Goal: Task Accomplishment & Management: Manage account settings

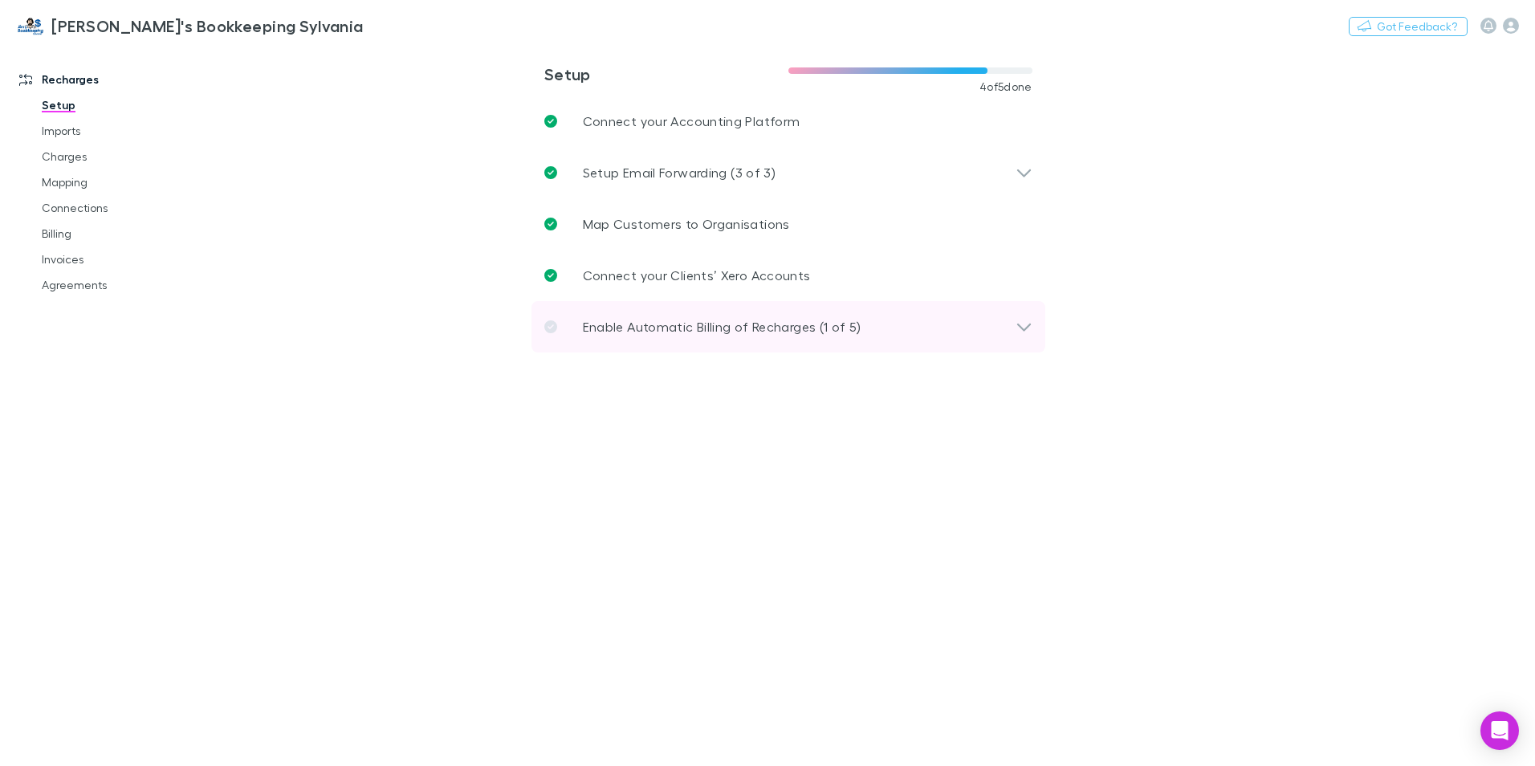
click at [659, 332] on p "Enable Automatic Billing of Recharges (1 of 5)" at bounding box center [722, 326] width 279 height 19
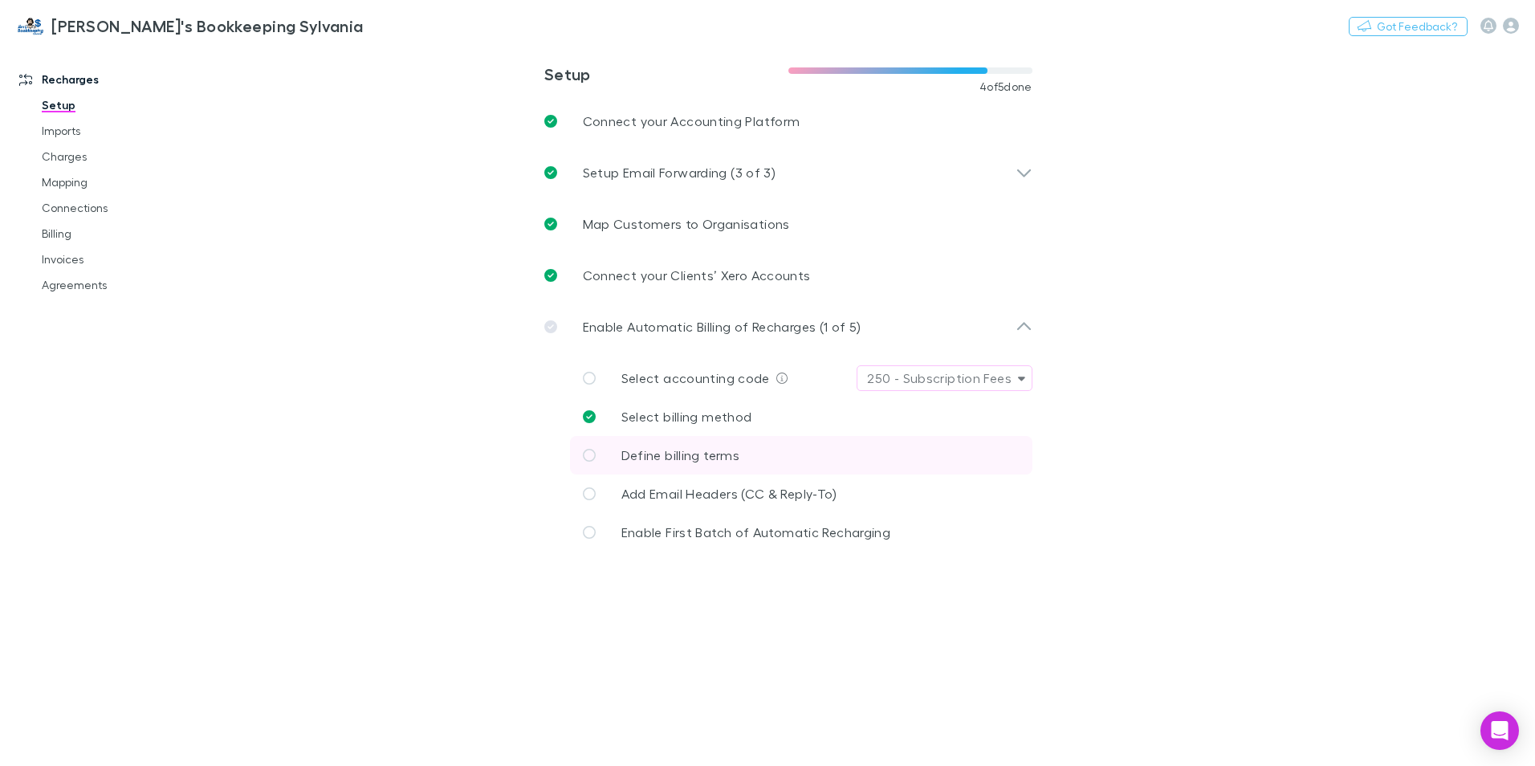
click at [691, 460] on span "Define billing terms" at bounding box center [681, 454] width 118 height 15
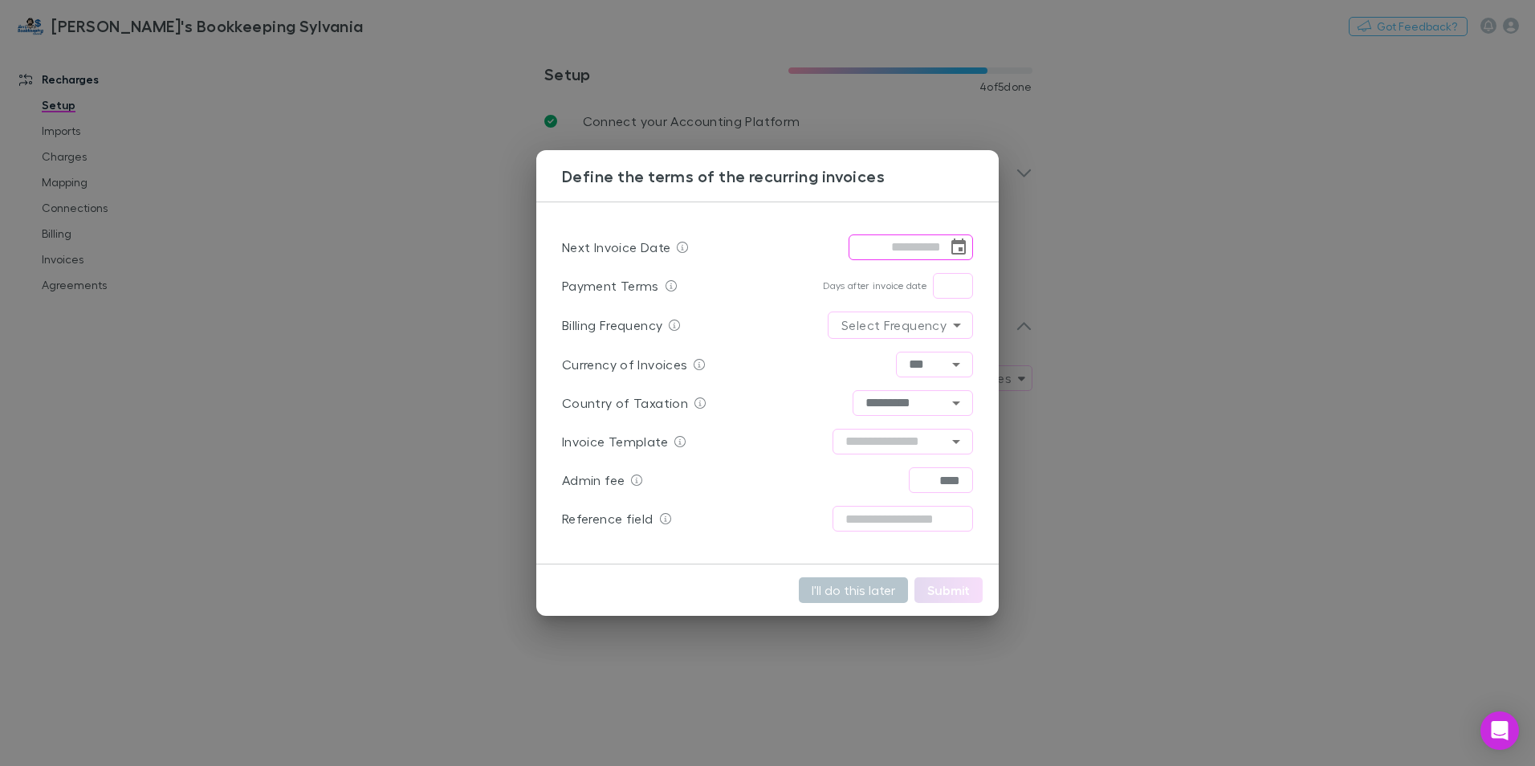
click at [960, 244] on icon "Choose date" at bounding box center [959, 246] width 14 height 16
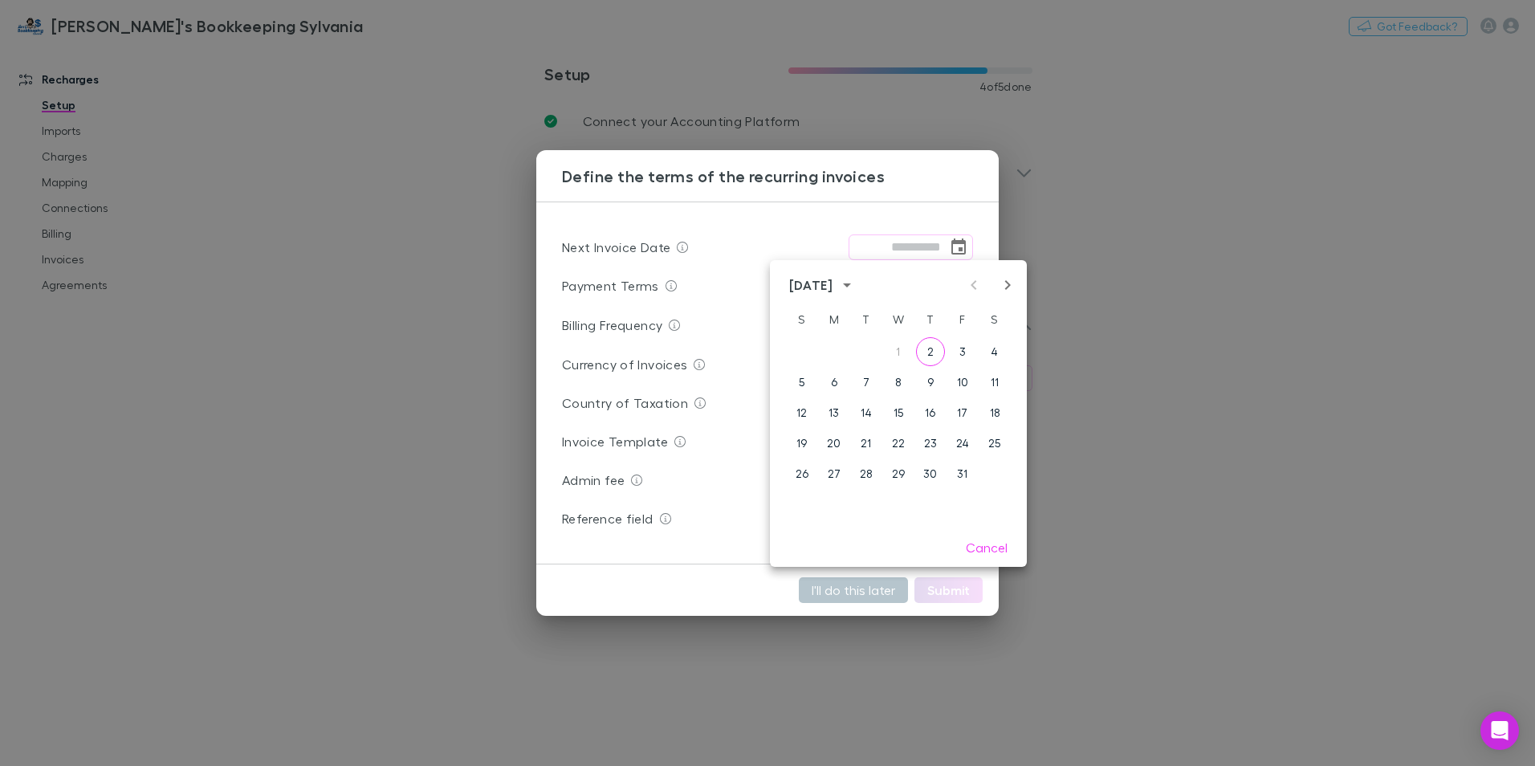
click at [817, 222] on div "Next Invoice Date ​ Payment Terms Days after invoice date ​ Billing Frequency S…" at bounding box center [767, 383] width 463 height 363
click at [899, 218] on div "Next Invoice Date ​ Payment Terms Days after invoice date ​ Billing Frequency S…" at bounding box center [767, 383] width 463 height 363
click at [973, 541] on button "Cancel" at bounding box center [986, 548] width 67 height 26
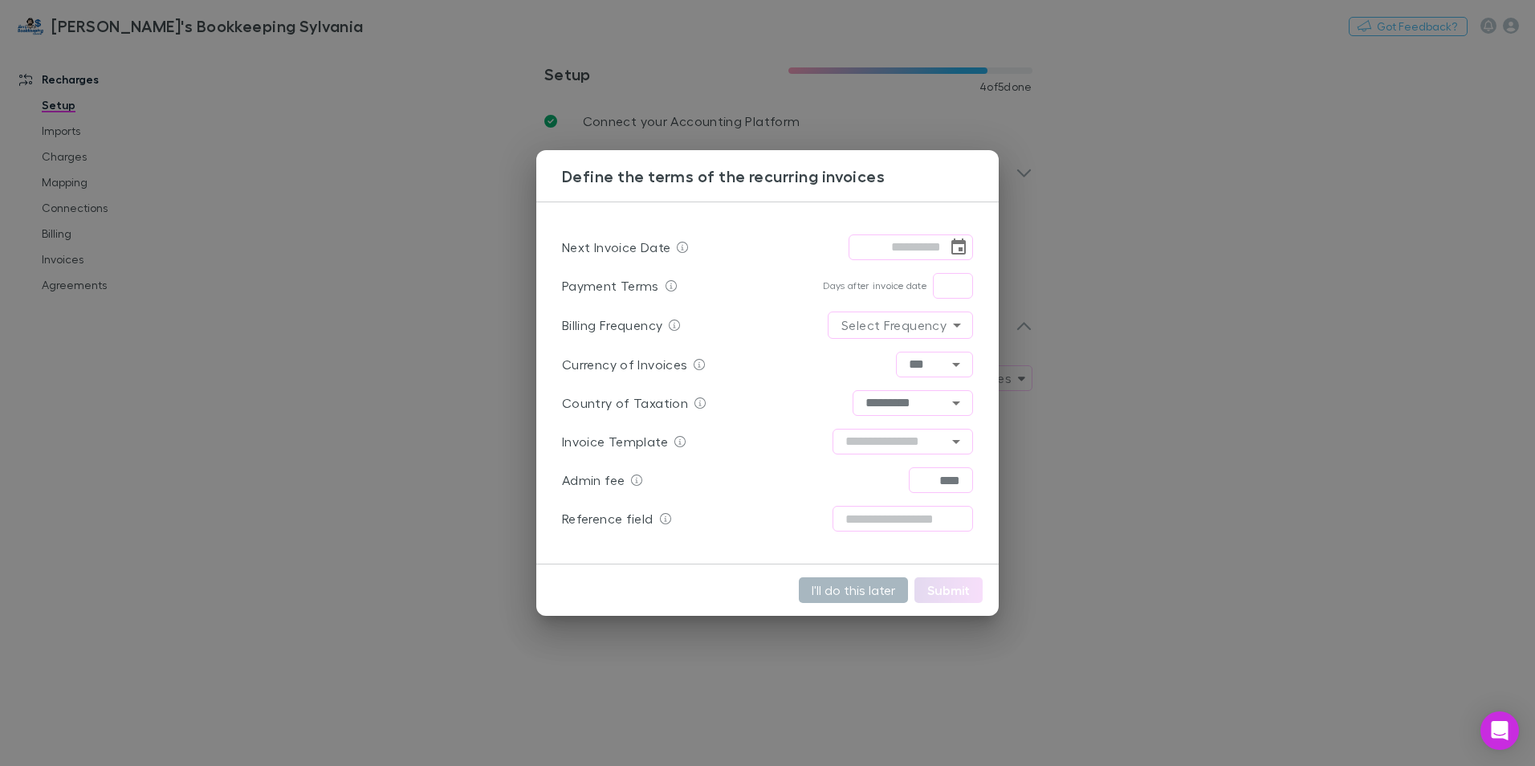
click at [849, 590] on button "I'll do this later" at bounding box center [853, 590] width 109 height 26
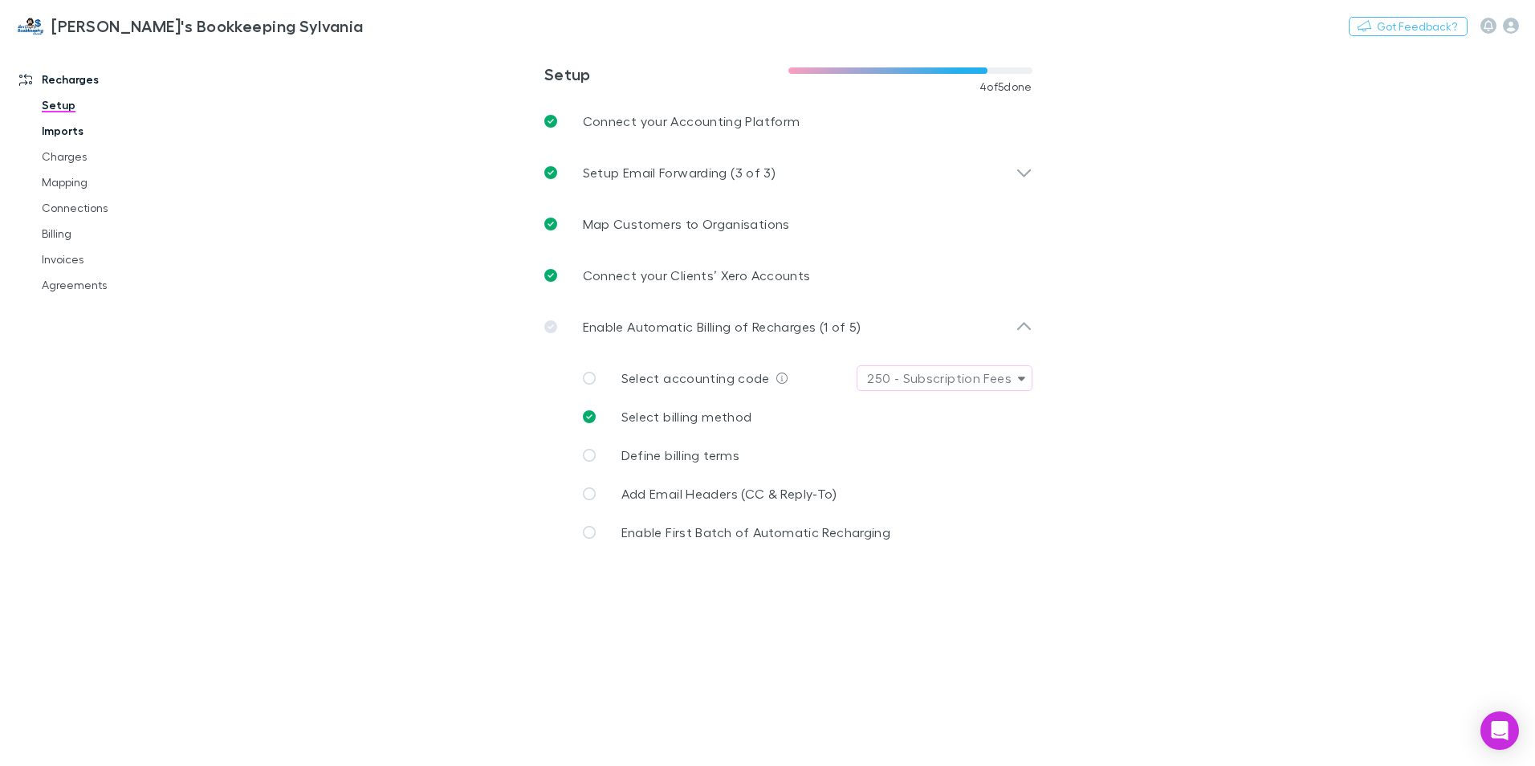
click at [63, 132] on link "Imports" at bounding box center [121, 131] width 191 height 26
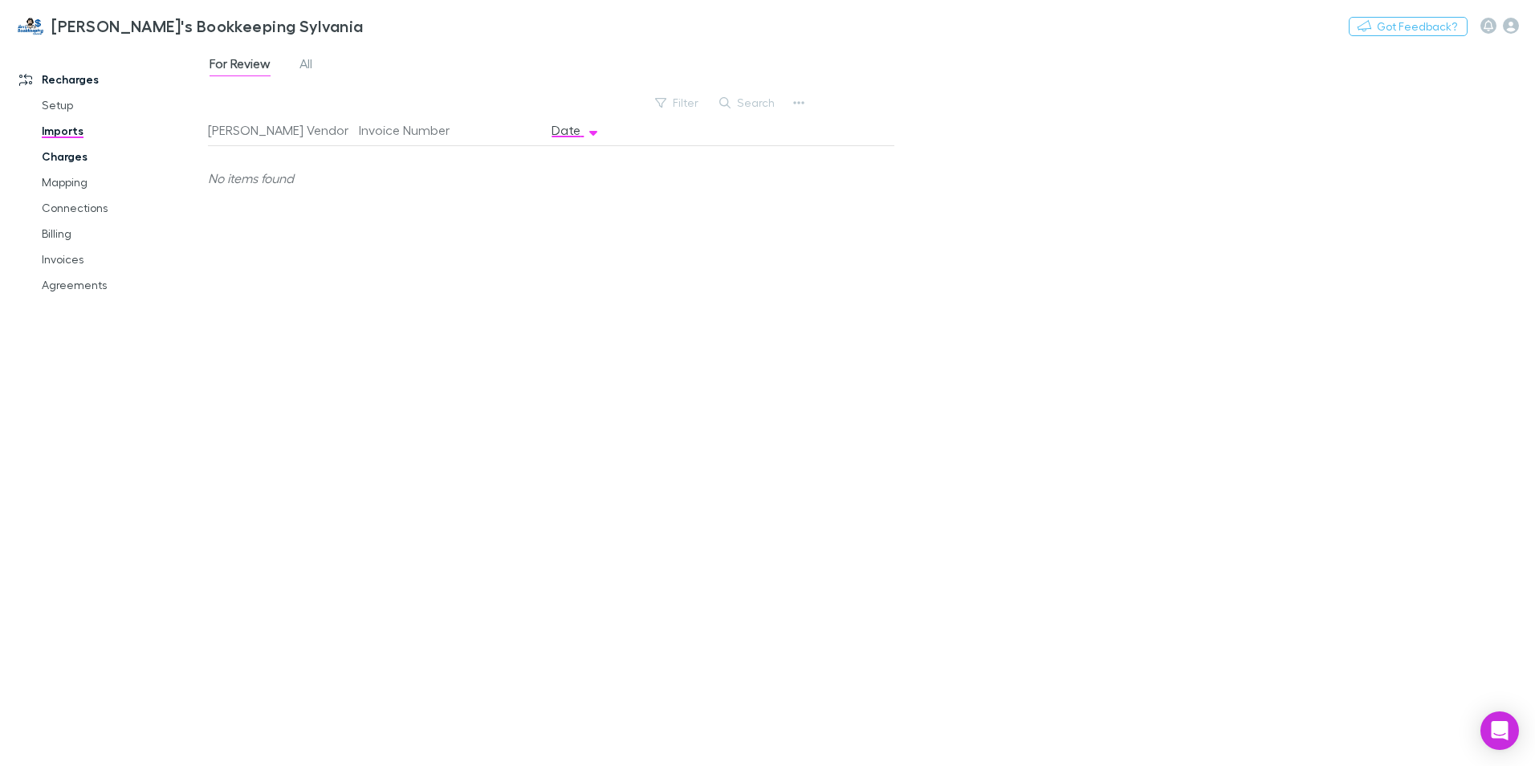
click at [73, 157] on link "Charges" at bounding box center [121, 157] width 191 height 26
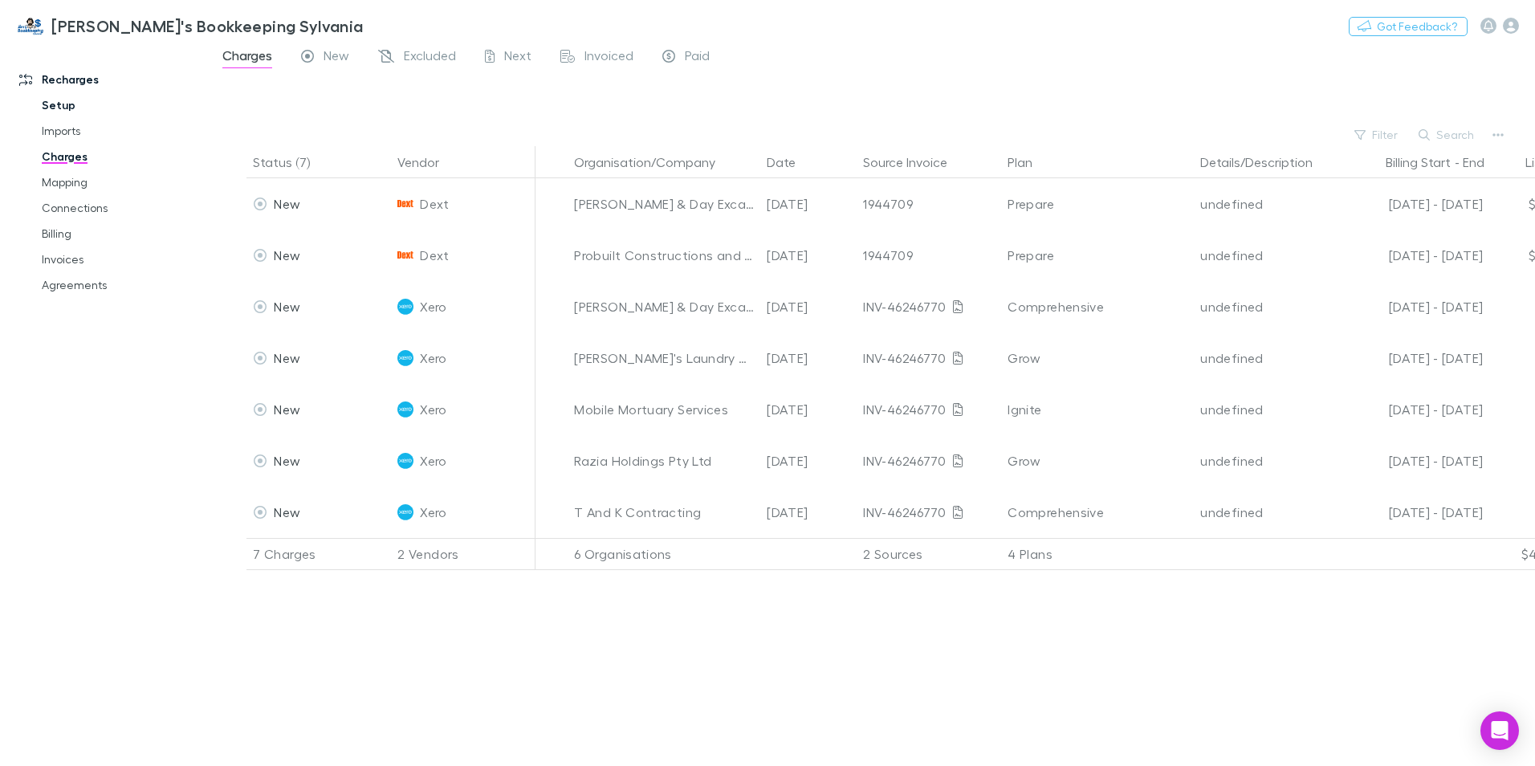
click at [55, 104] on link "Setup" at bounding box center [121, 105] width 191 height 26
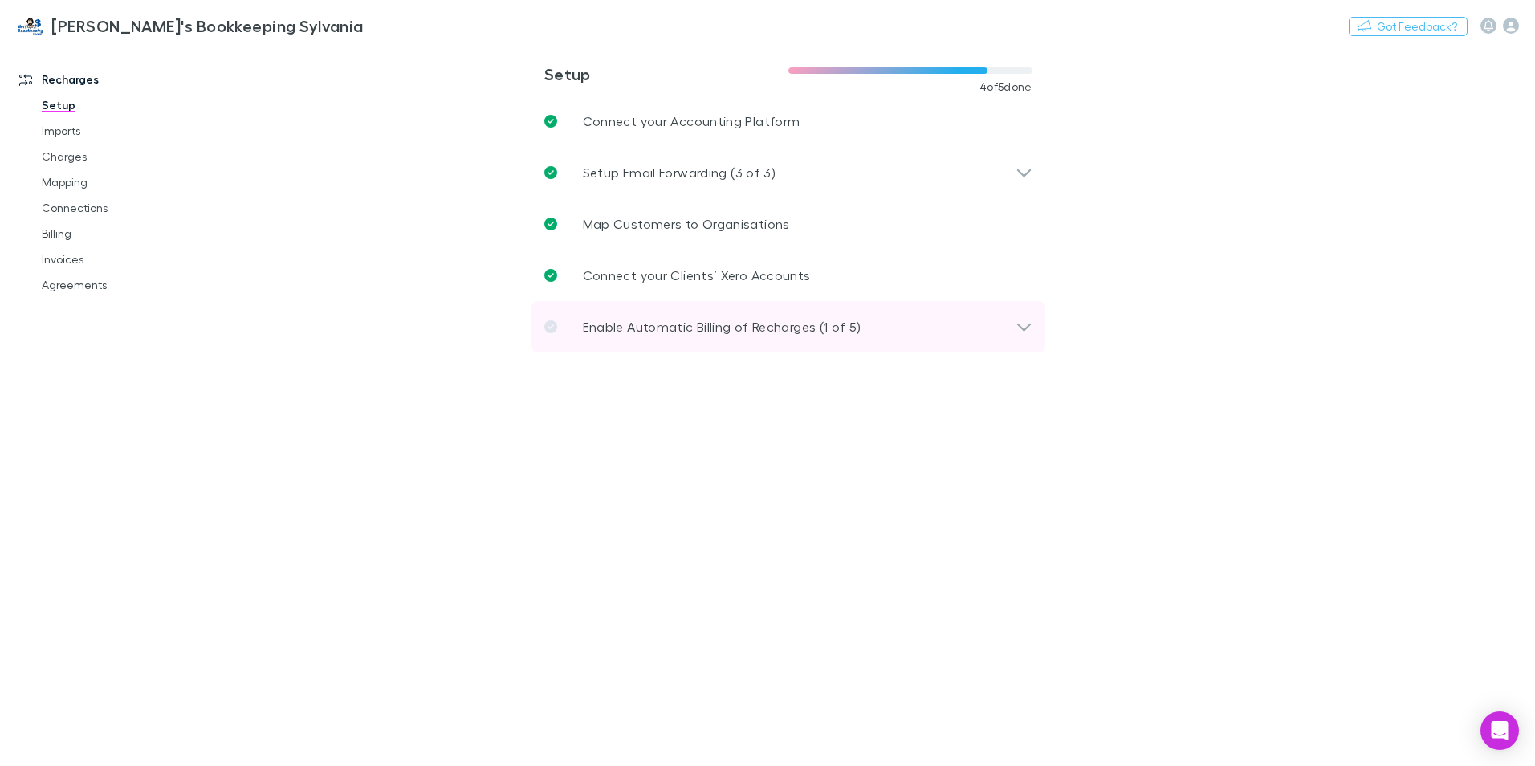
click at [776, 327] on p "Enable Automatic Billing of Recharges (1 of 5)" at bounding box center [722, 326] width 279 height 19
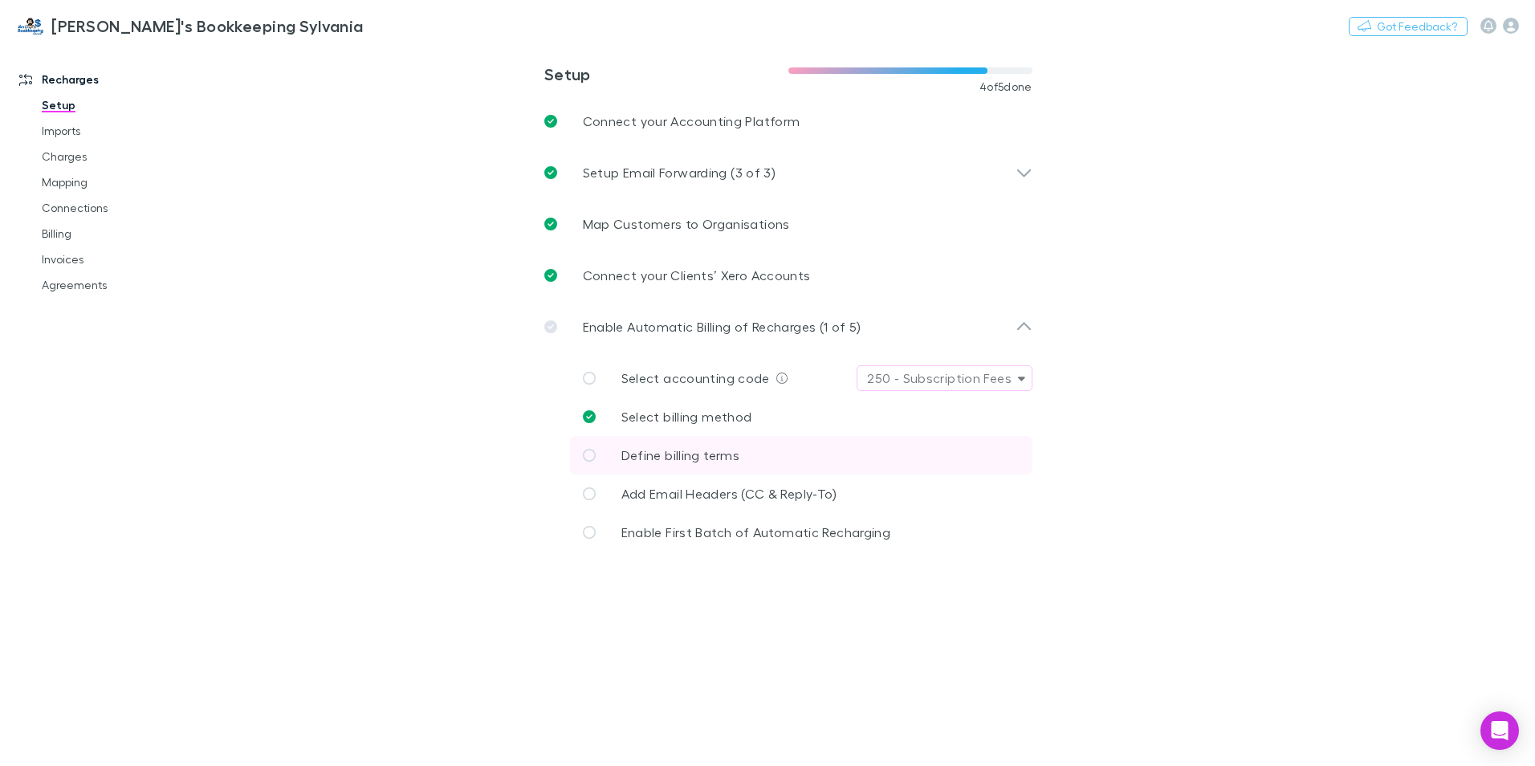
click at [710, 452] on span "Define billing terms" at bounding box center [681, 454] width 118 height 15
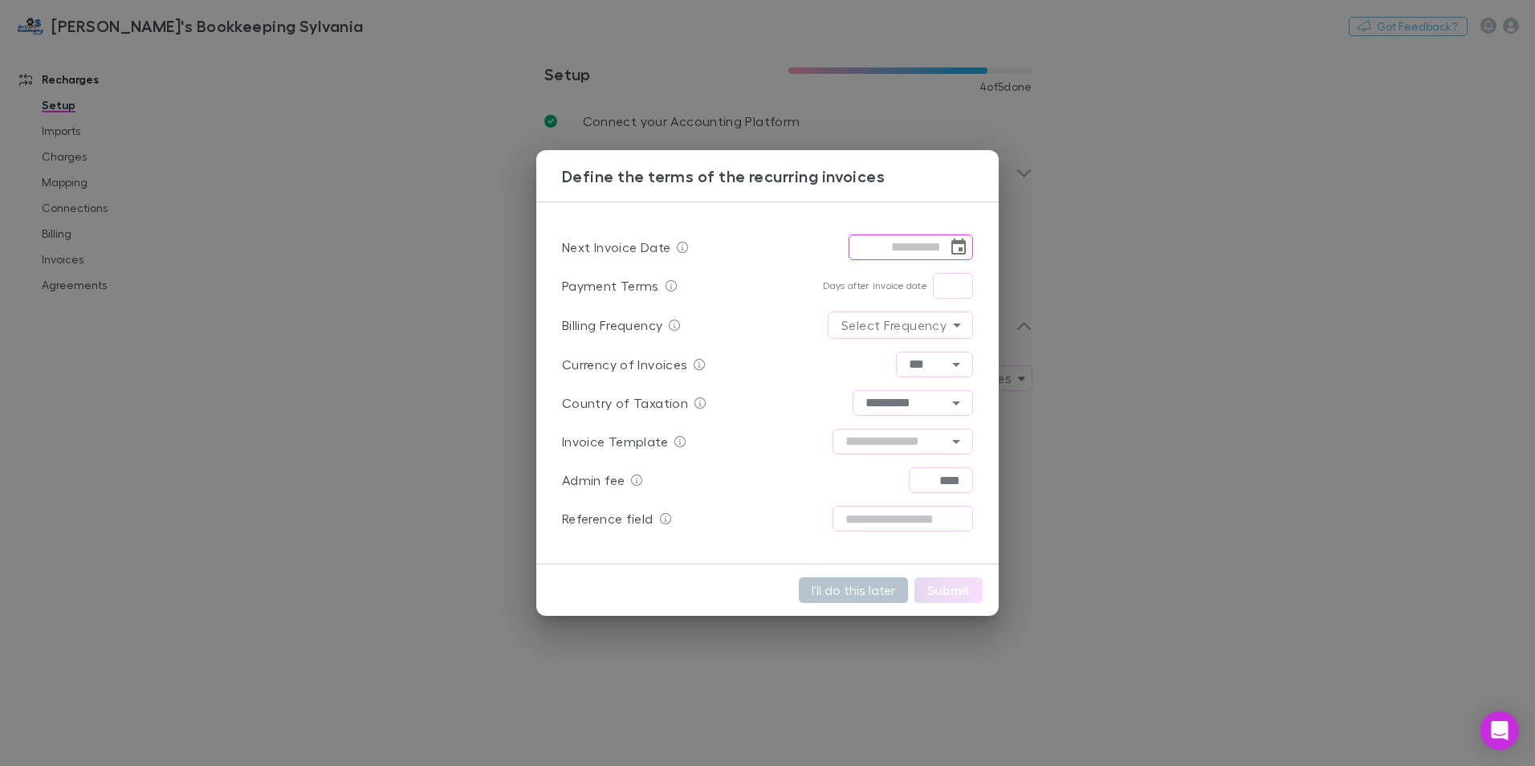
click at [963, 248] on icon "Choose date" at bounding box center [959, 246] width 14 height 16
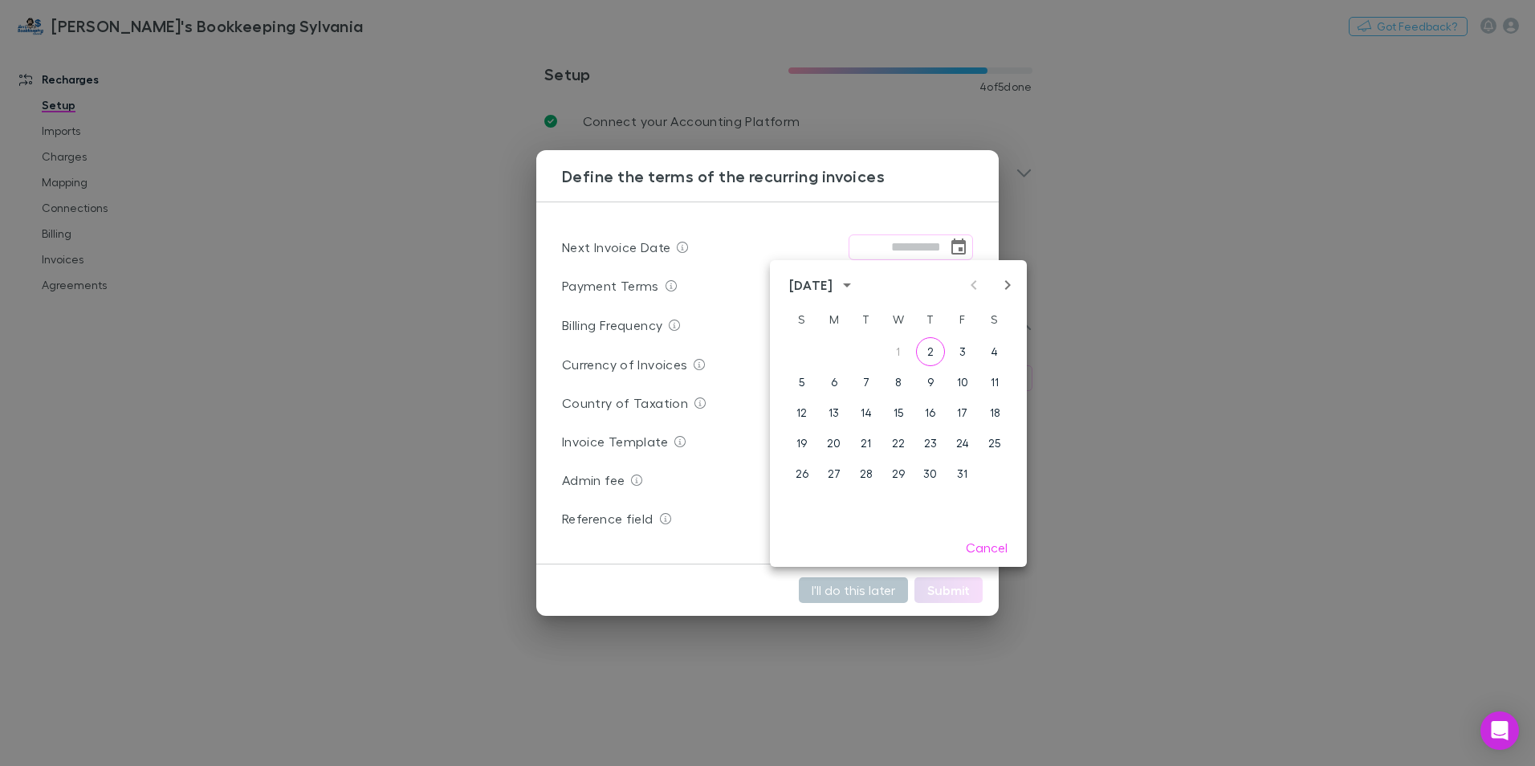
click at [1003, 282] on icon "Next month" at bounding box center [1007, 284] width 19 height 19
click at [988, 348] on button "1" at bounding box center [994, 351] width 29 height 29
type input "**********"
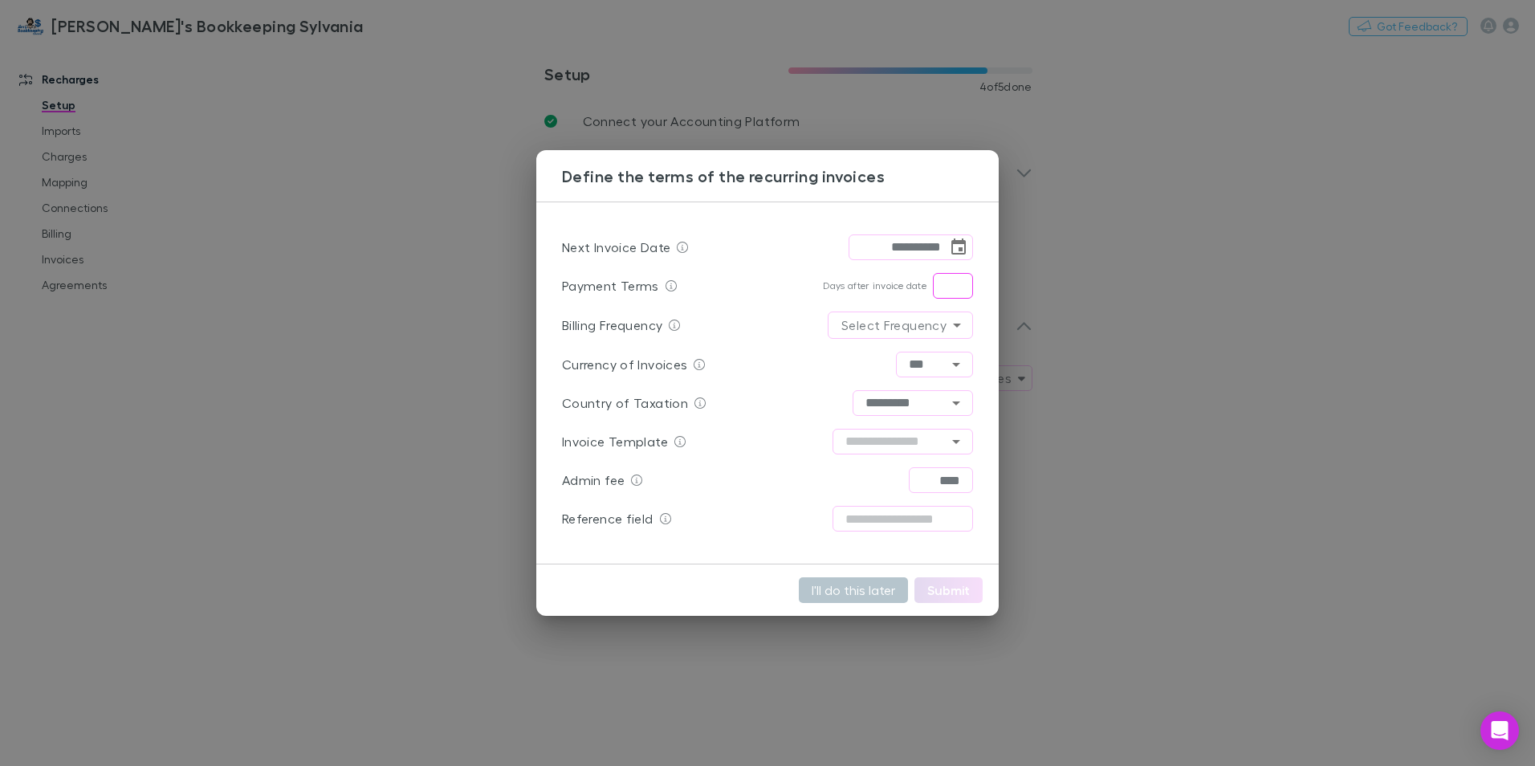
click at [949, 283] on input "text" at bounding box center [953, 286] width 40 height 26
type input "*"
click at [960, 328] on body "**********" at bounding box center [767, 383] width 1535 height 766
click at [904, 361] on li "Monthly" at bounding box center [899, 359] width 83 height 29
click at [956, 442] on icon "Open" at bounding box center [956, 442] width 8 height 4
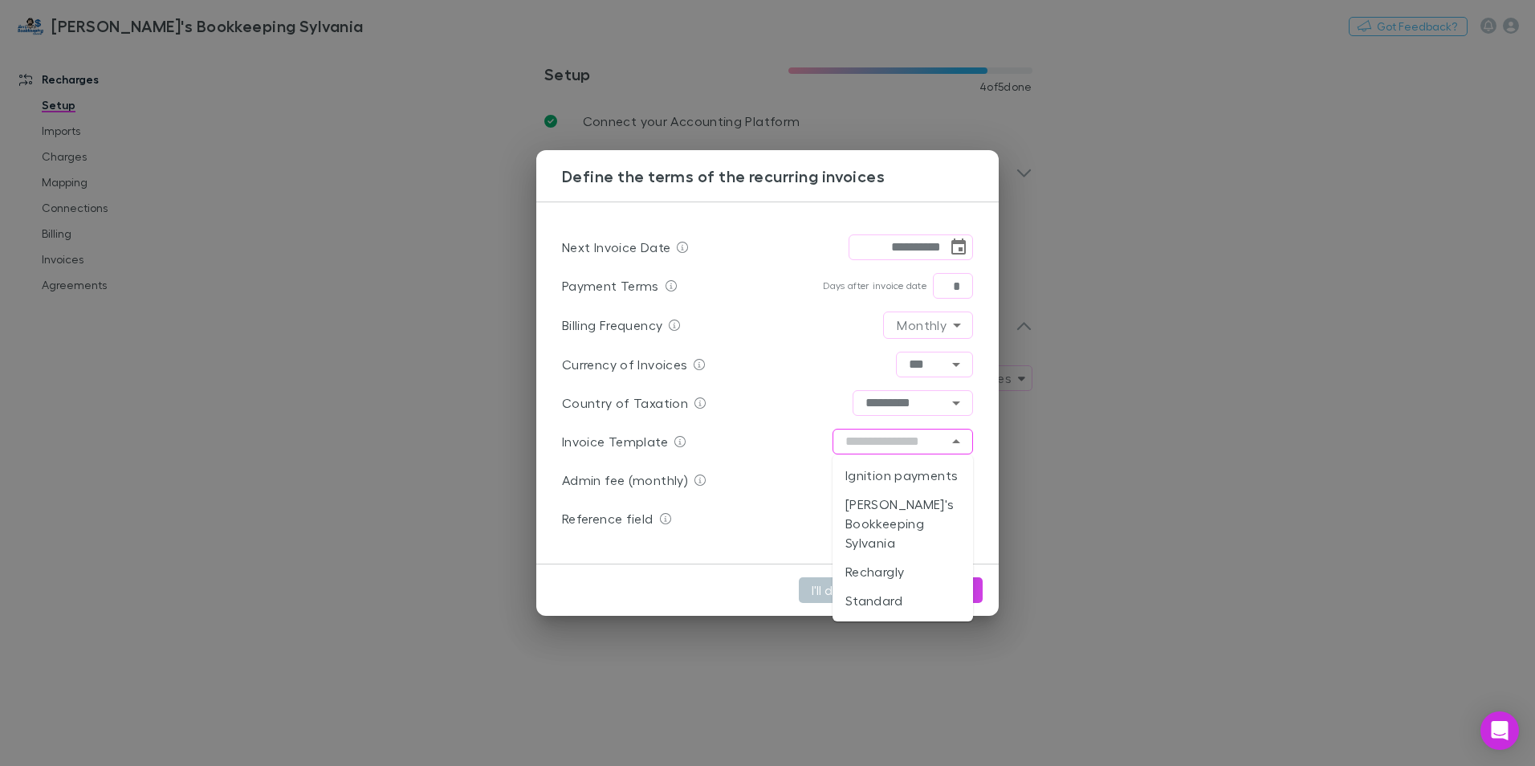
click at [907, 557] on li "Rechargly" at bounding box center [903, 571] width 141 height 29
type input "*********"
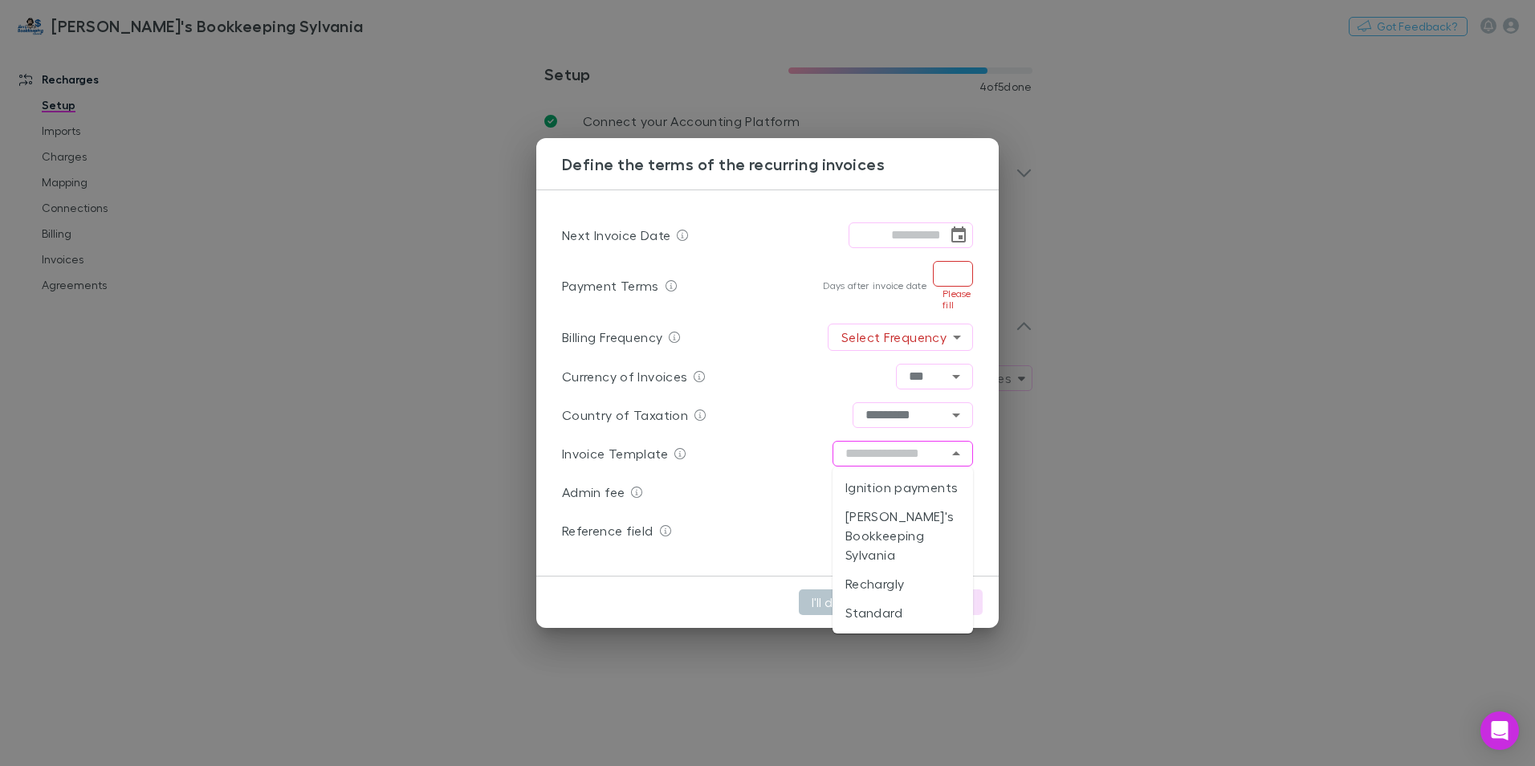
click at [967, 454] on div "​" at bounding box center [903, 454] width 141 height 26
click at [964, 463] on div at bounding box center [955, 453] width 21 height 22
click at [957, 449] on icon "Open" at bounding box center [956, 453] width 19 height 19
click at [868, 569] on li "Rechargly" at bounding box center [903, 583] width 141 height 29
type input "*********"
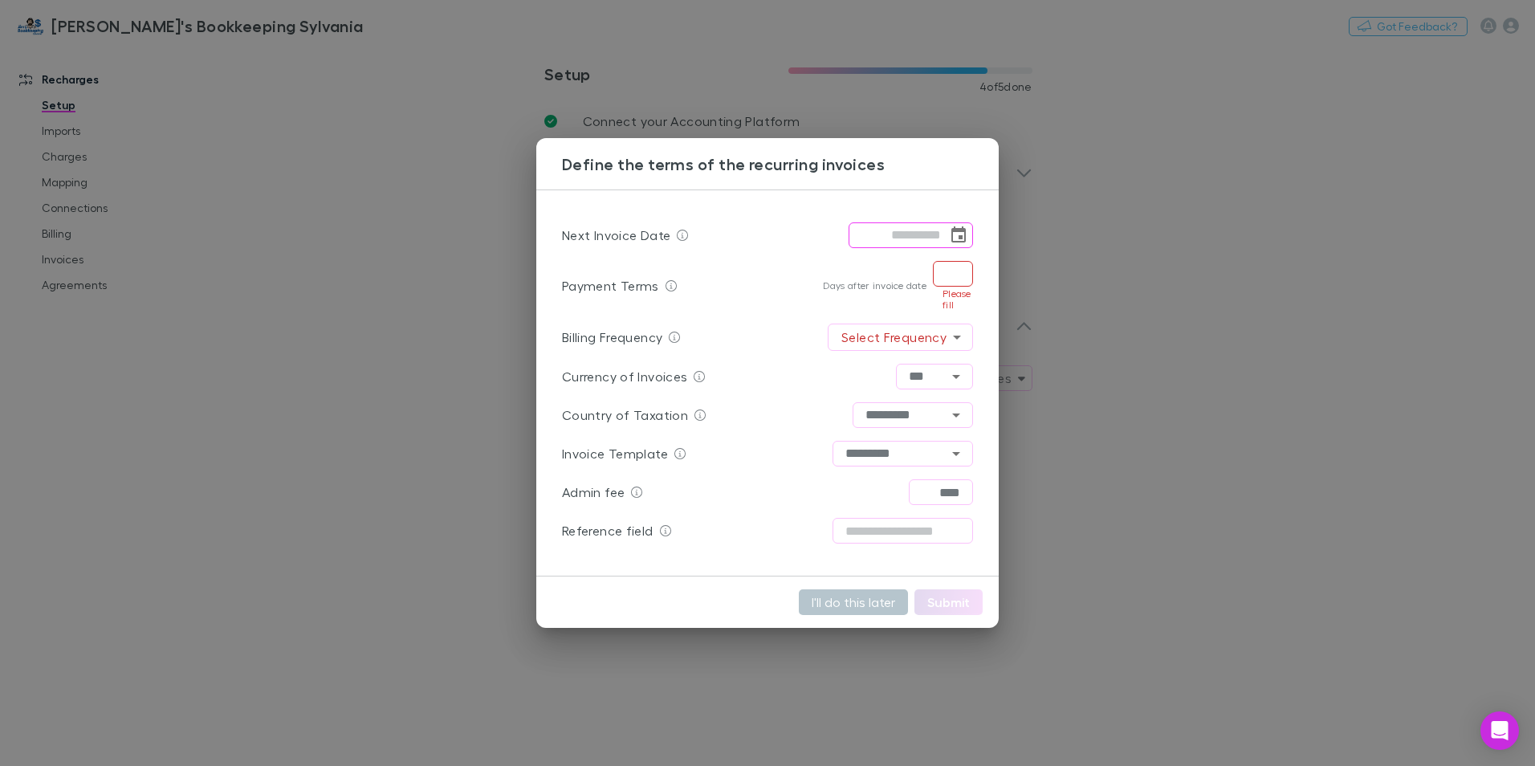
click at [901, 237] on input "tel" at bounding box center [898, 235] width 99 height 26
click at [954, 234] on icon "Choose date" at bounding box center [958, 235] width 19 height 19
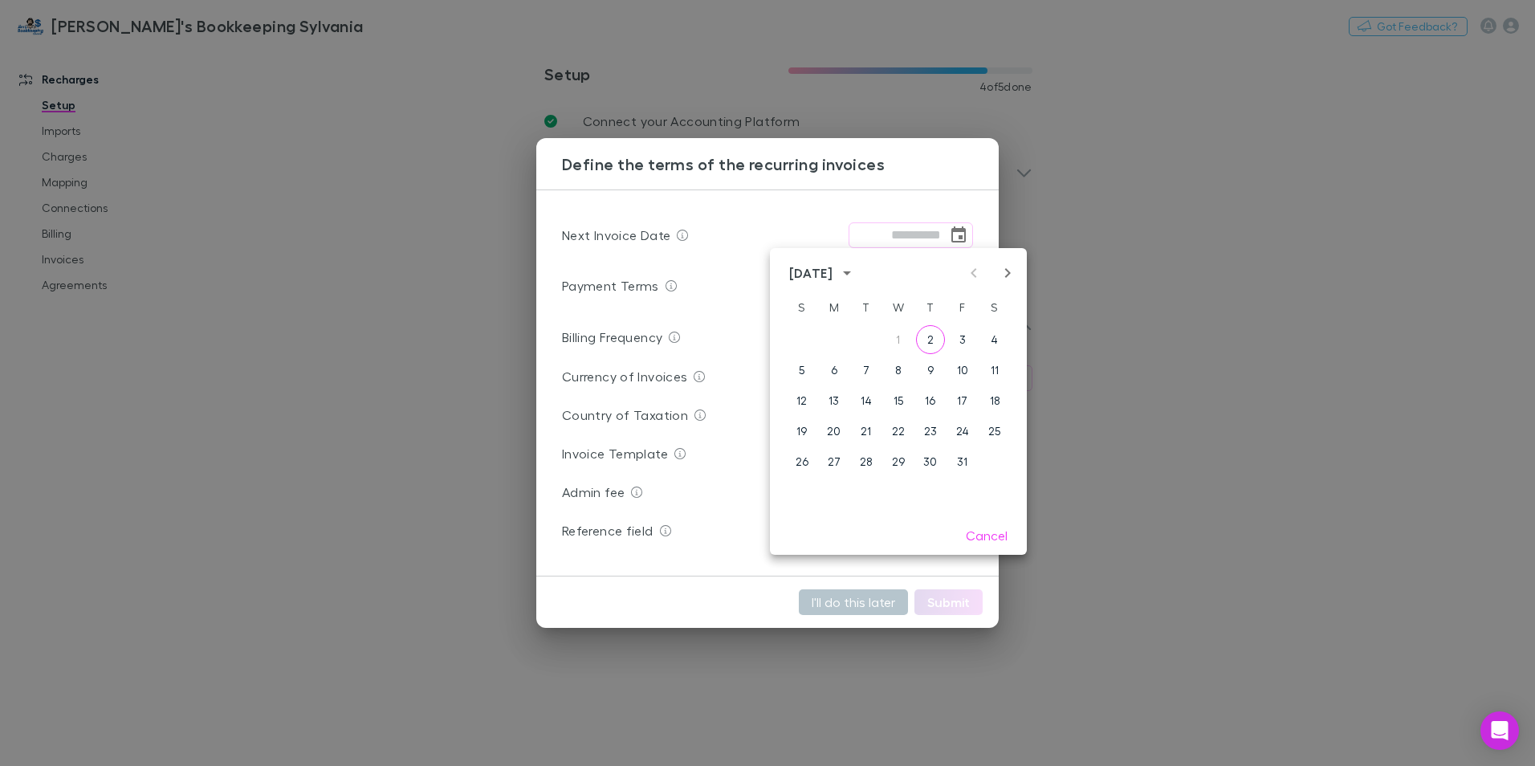
click at [1005, 270] on icon "Next month" at bounding box center [1007, 272] width 19 height 19
click at [995, 332] on button "1" at bounding box center [994, 339] width 29 height 29
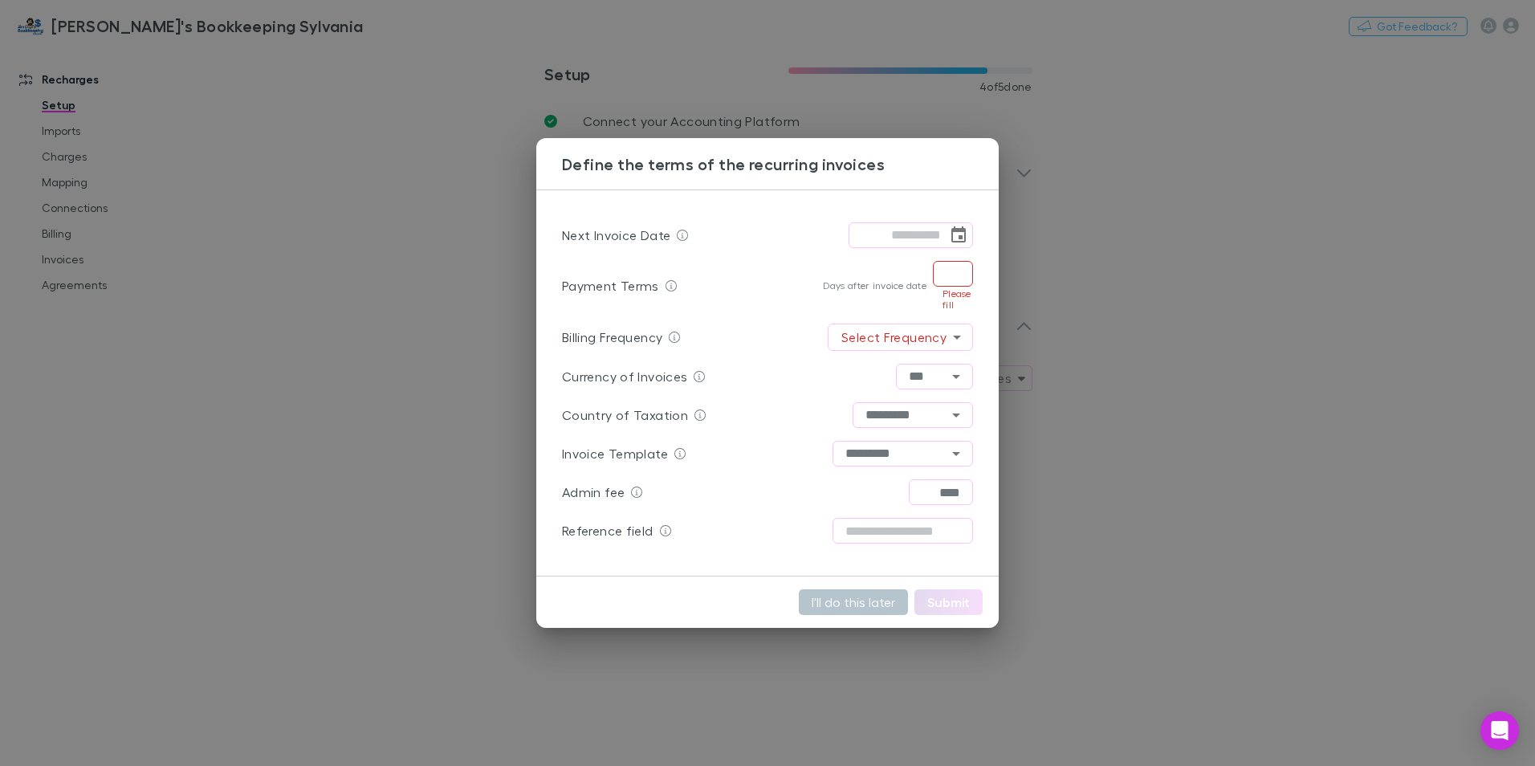
type input "**********"
click at [953, 274] on input "text" at bounding box center [953, 274] width 40 height 26
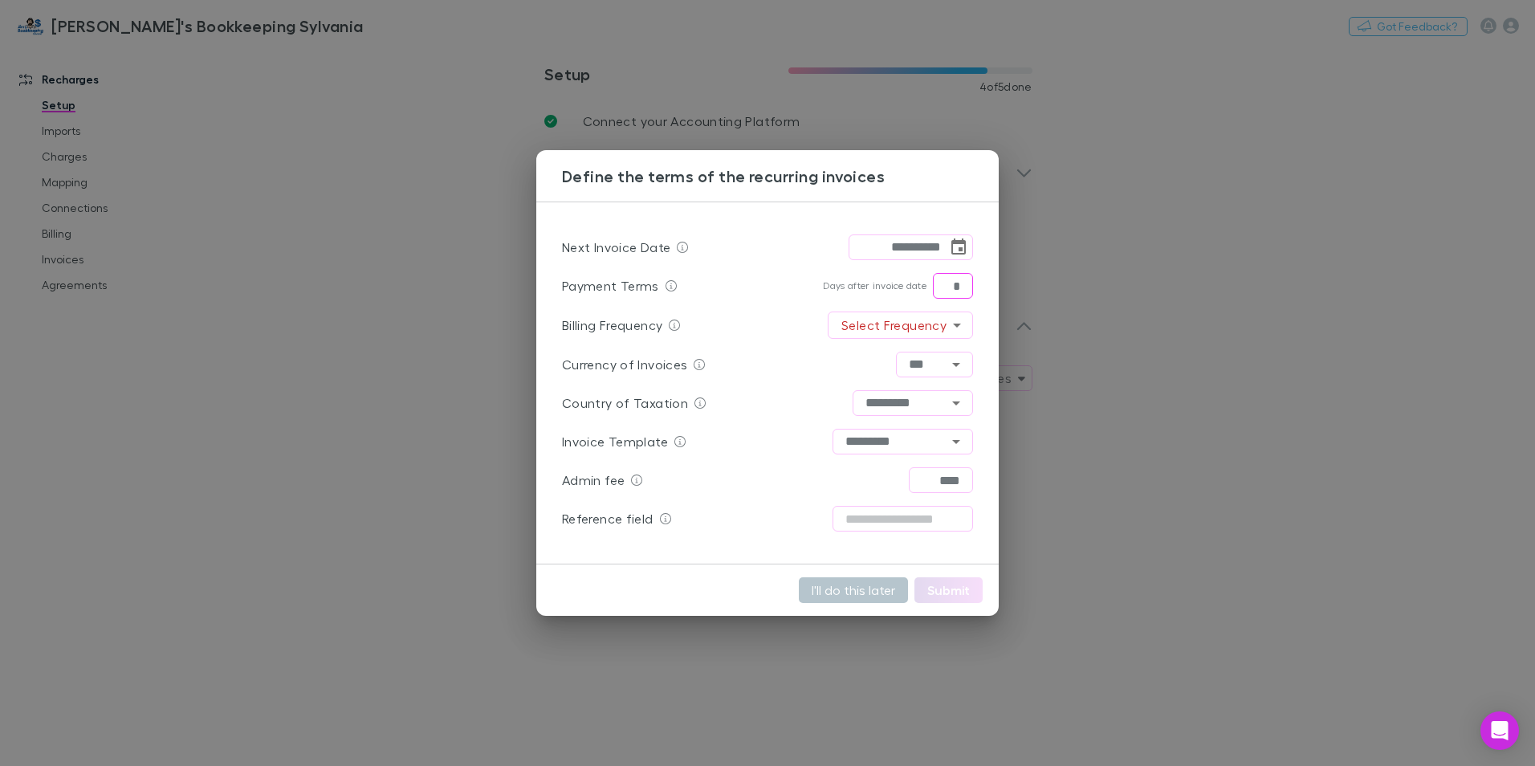
type input "*"
click at [911, 336] on body "**********" at bounding box center [767, 383] width 1535 height 766
click at [907, 368] on li "Monthly" at bounding box center [899, 359] width 83 height 29
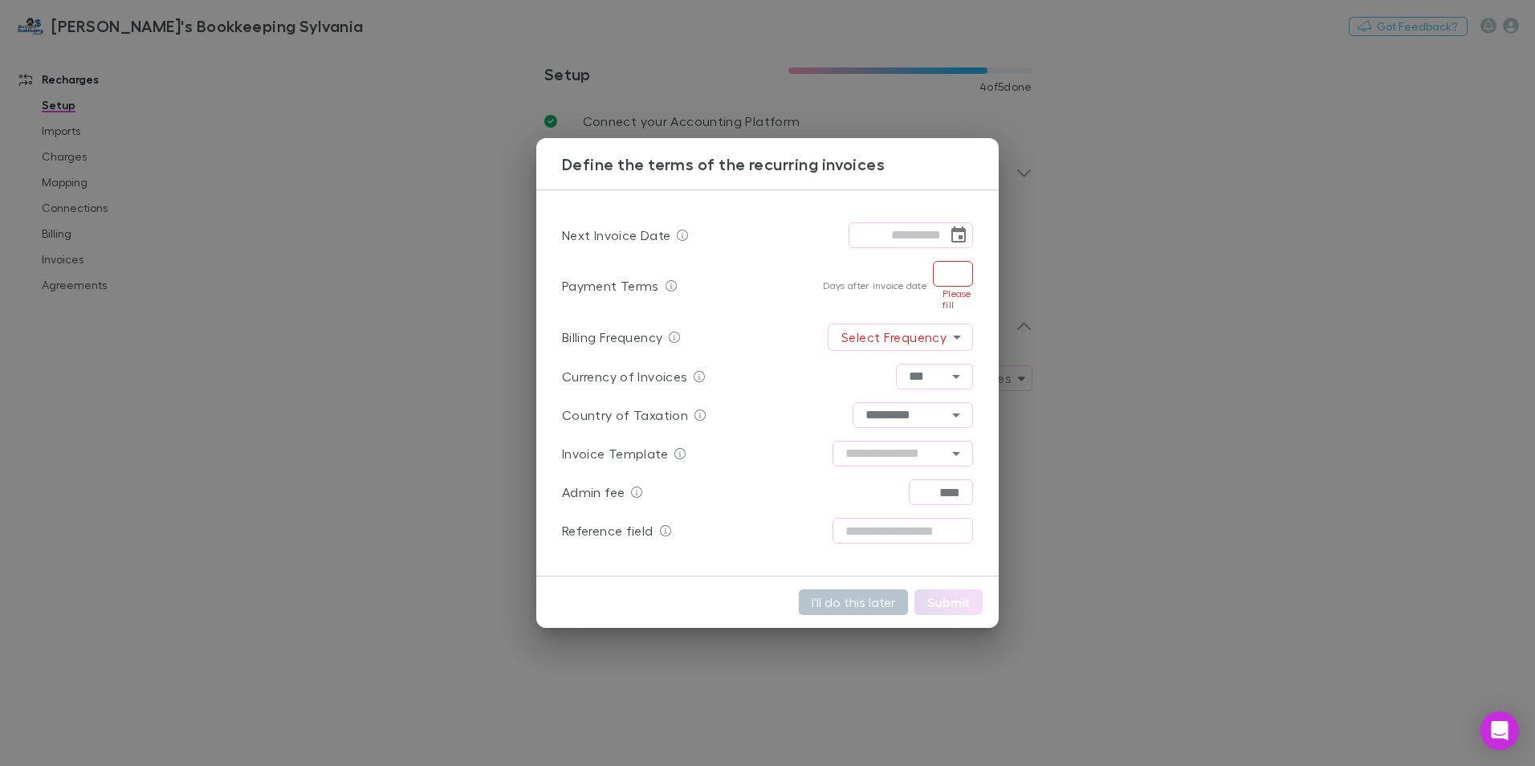
click at [956, 588] on div "I'll do this later Submit" at bounding box center [767, 602] width 463 height 51
click at [666, 286] on icon at bounding box center [671, 285] width 11 height 11
click at [945, 277] on input "text" at bounding box center [953, 274] width 40 height 26
click at [959, 232] on icon "Choose date" at bounding box center [959, 234] width 14 height 16
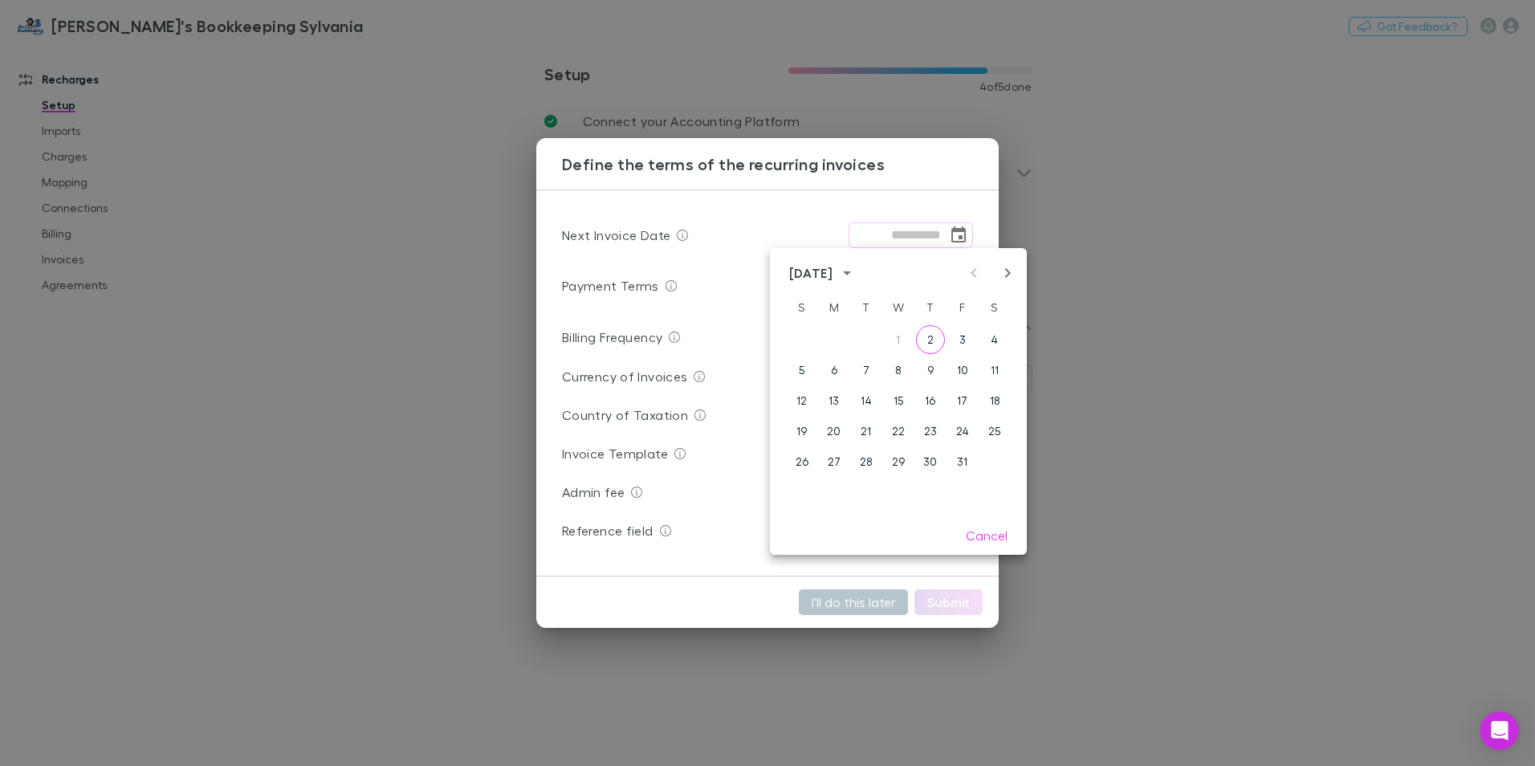
click at [1001, 272] on icon "Next month" at bounding box center [1007, 272] width 19 height 19
click at [995, 342] on button "1" at bounding box center [994, 339] width 29 height 29
type input "**********"
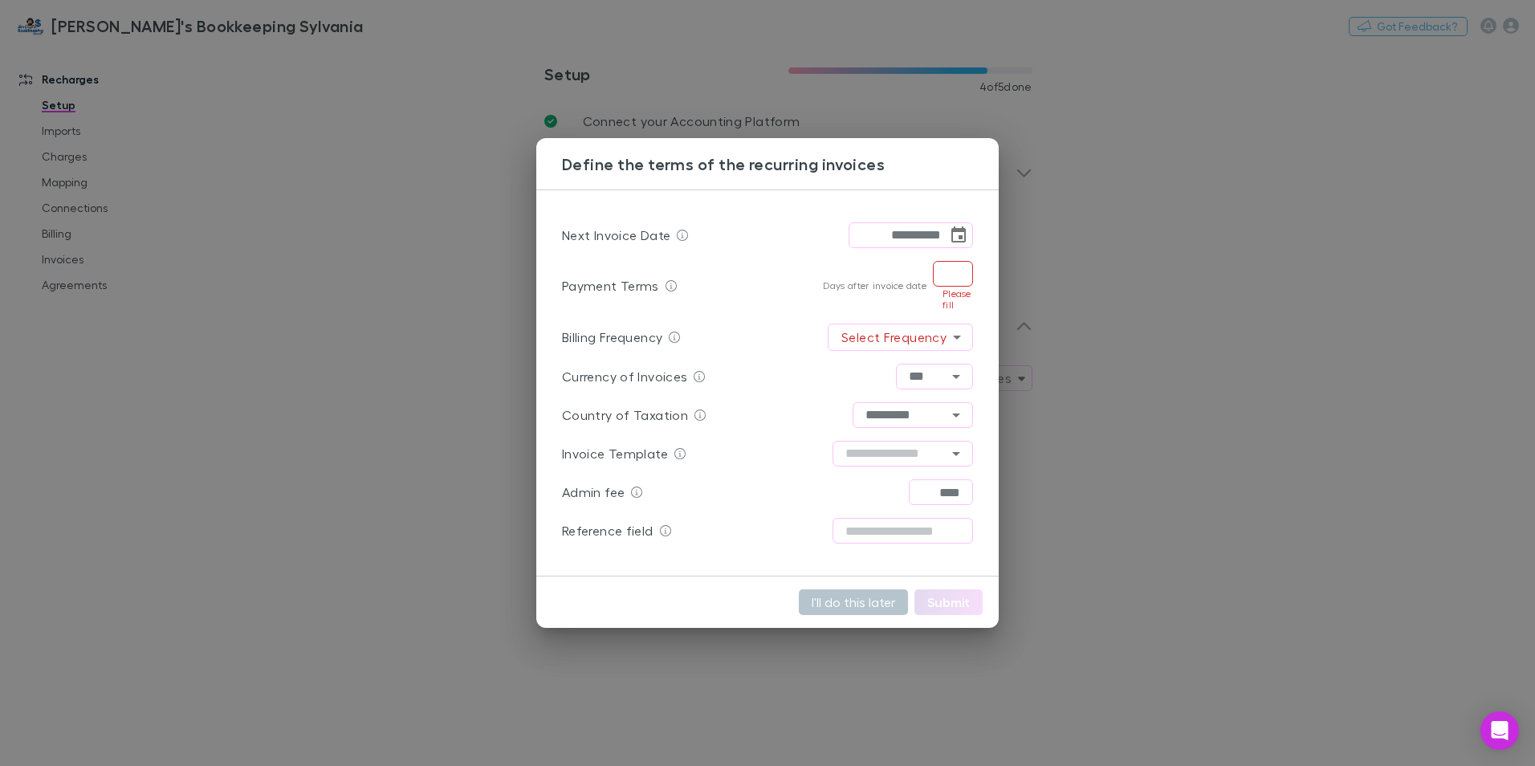
click at [943, 269] on input "text" at bounding box center [953, 274] width 40 height 26
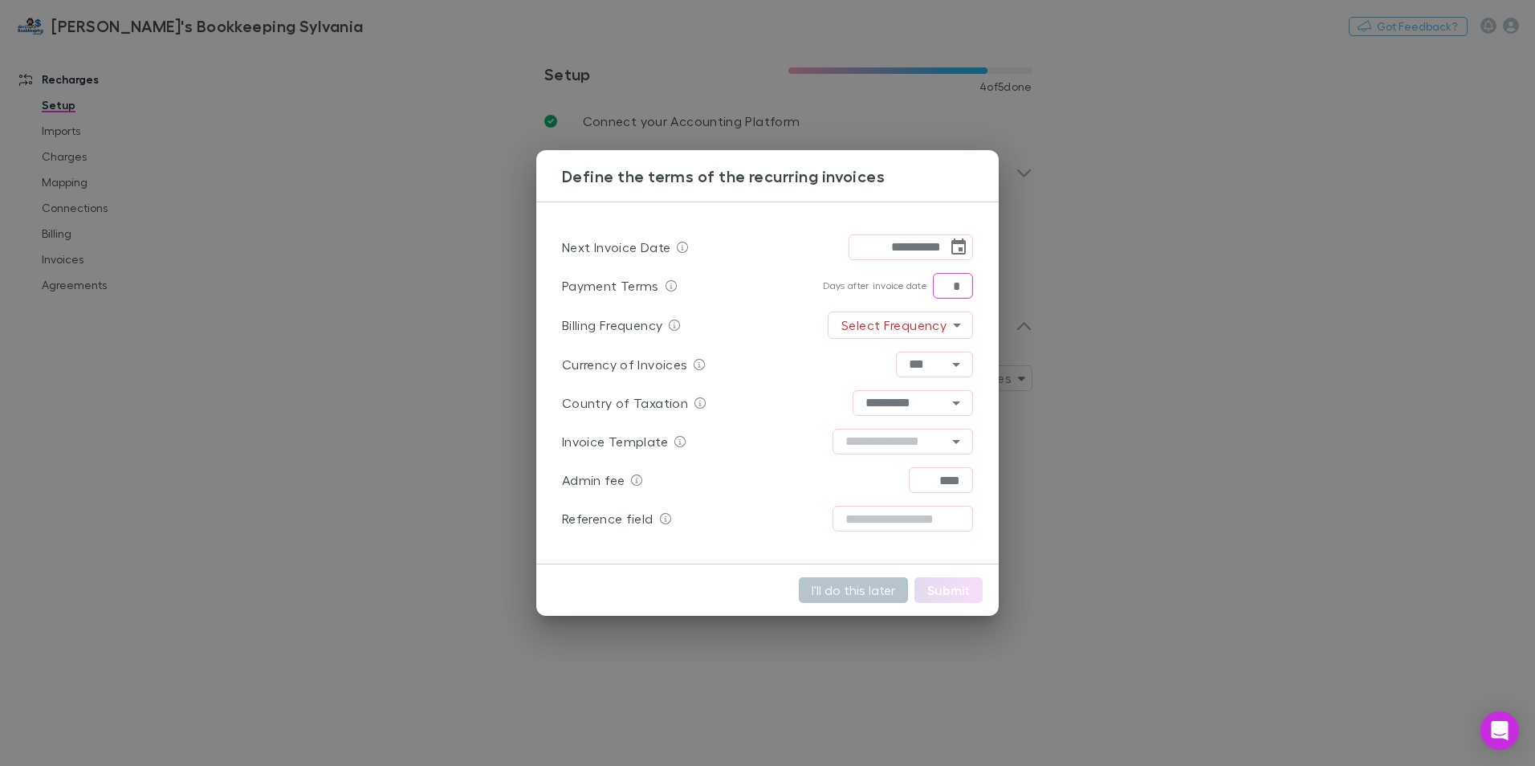
type input "*"
click at [895, 319] on body "**********" at bounding box center [767, 383] width 1535 height 766
click at [892, 354] on li "Monthly" at bounding box center [899, 359] width 83 height 29
click at [868, 443] on input "text" at bounding box center [903, 442] width 141 height 26
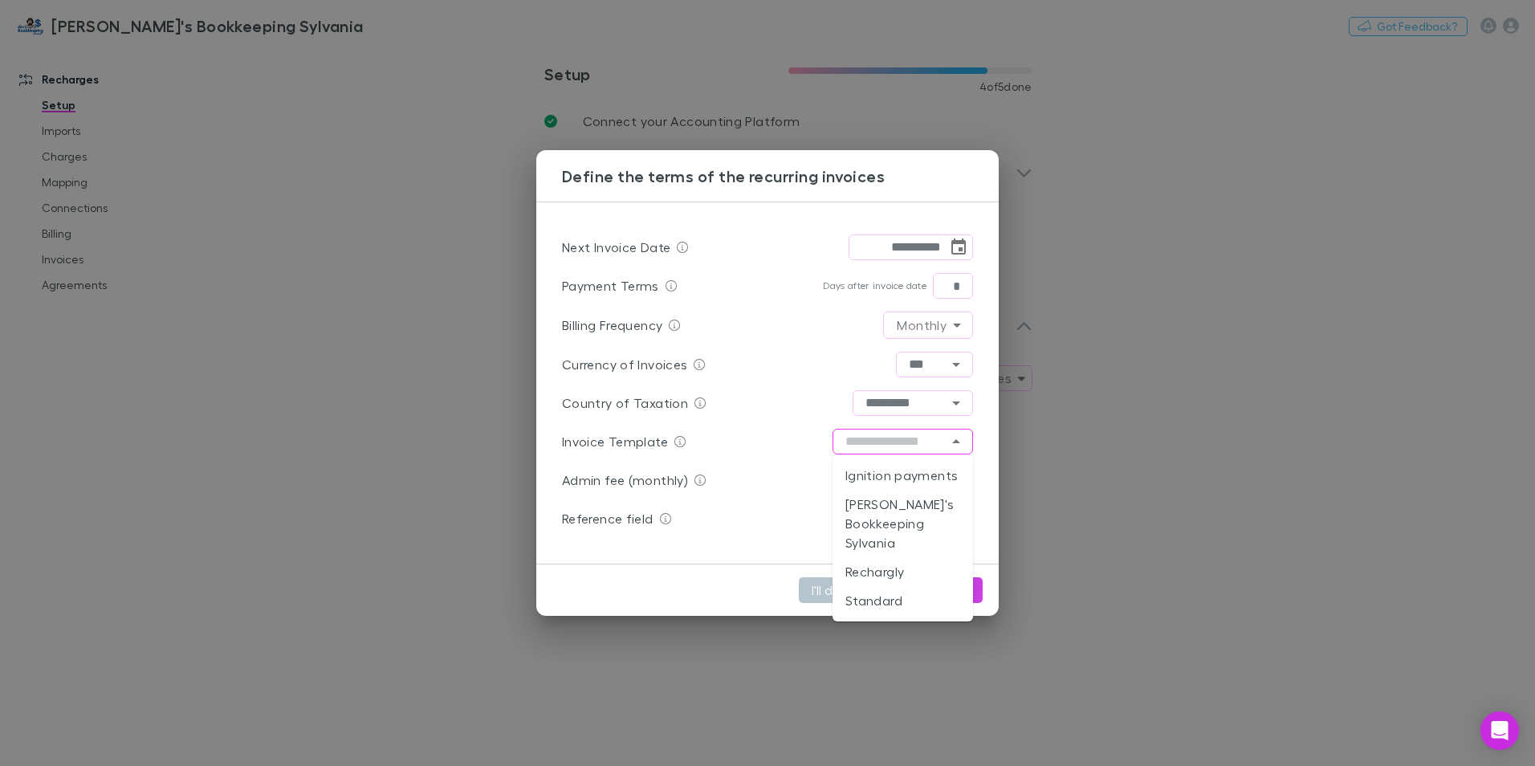
click at [874, 557] on li "Rechargly" at bounding box center [903, 571] width 141 height 29
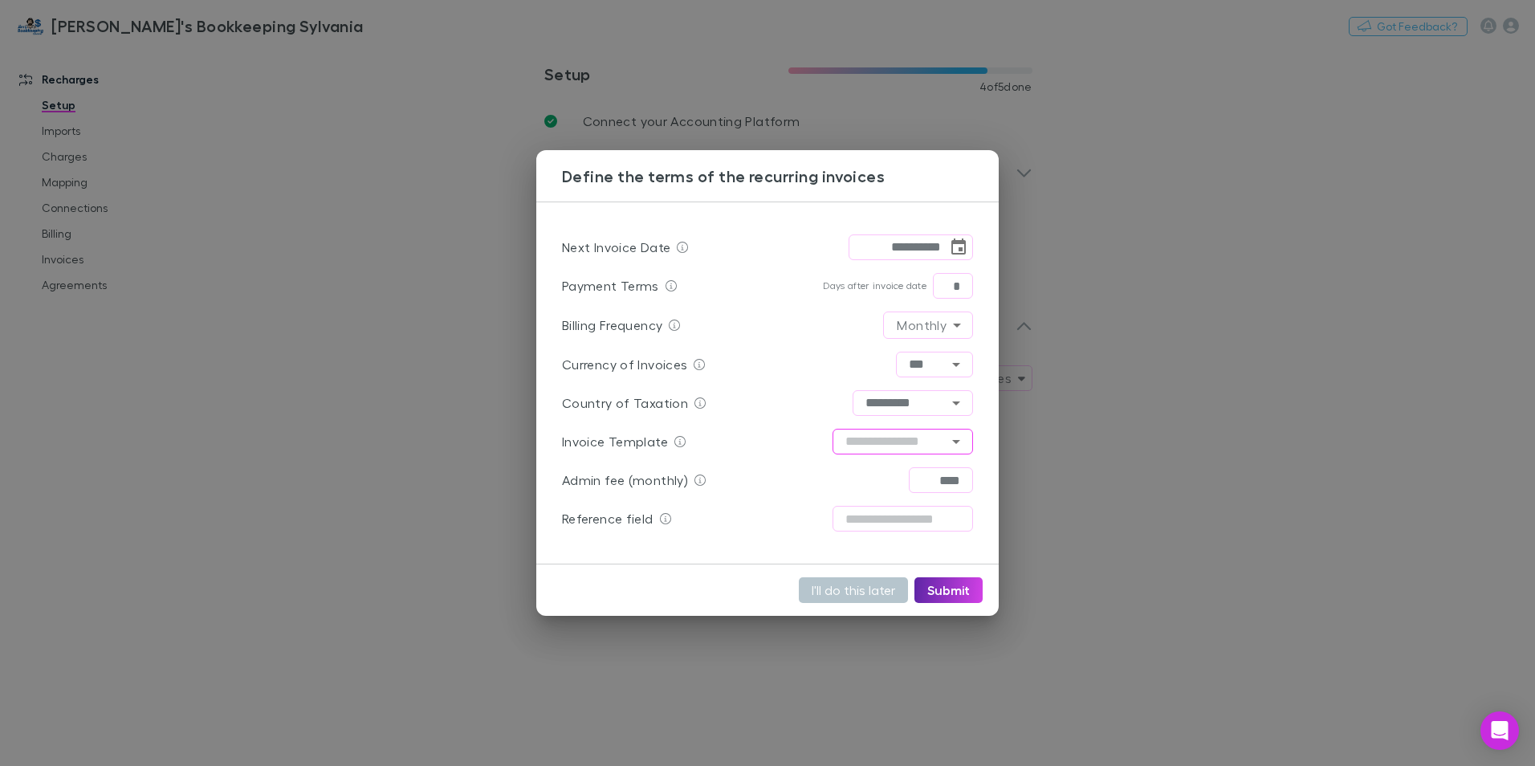
type input "*********"
click at [798, 399] on div "Country of Taxation ********* ​" at bounding box center [767, 403] width 411 height 39
click at [943, 589] on button "Submit" at bounding box center [949, 590] width 68 height 26
type input "*"
type input "**********"
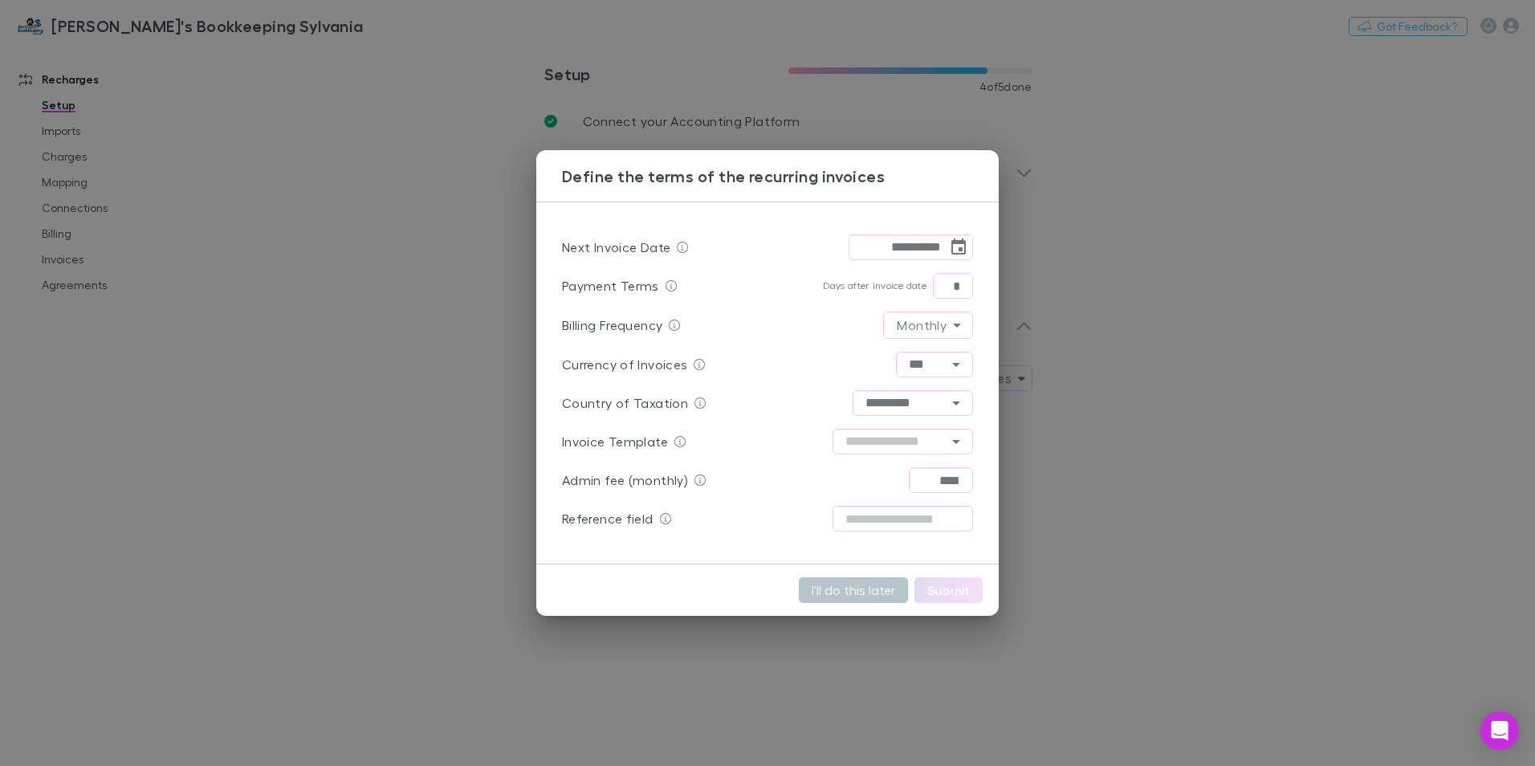
type input "*********"
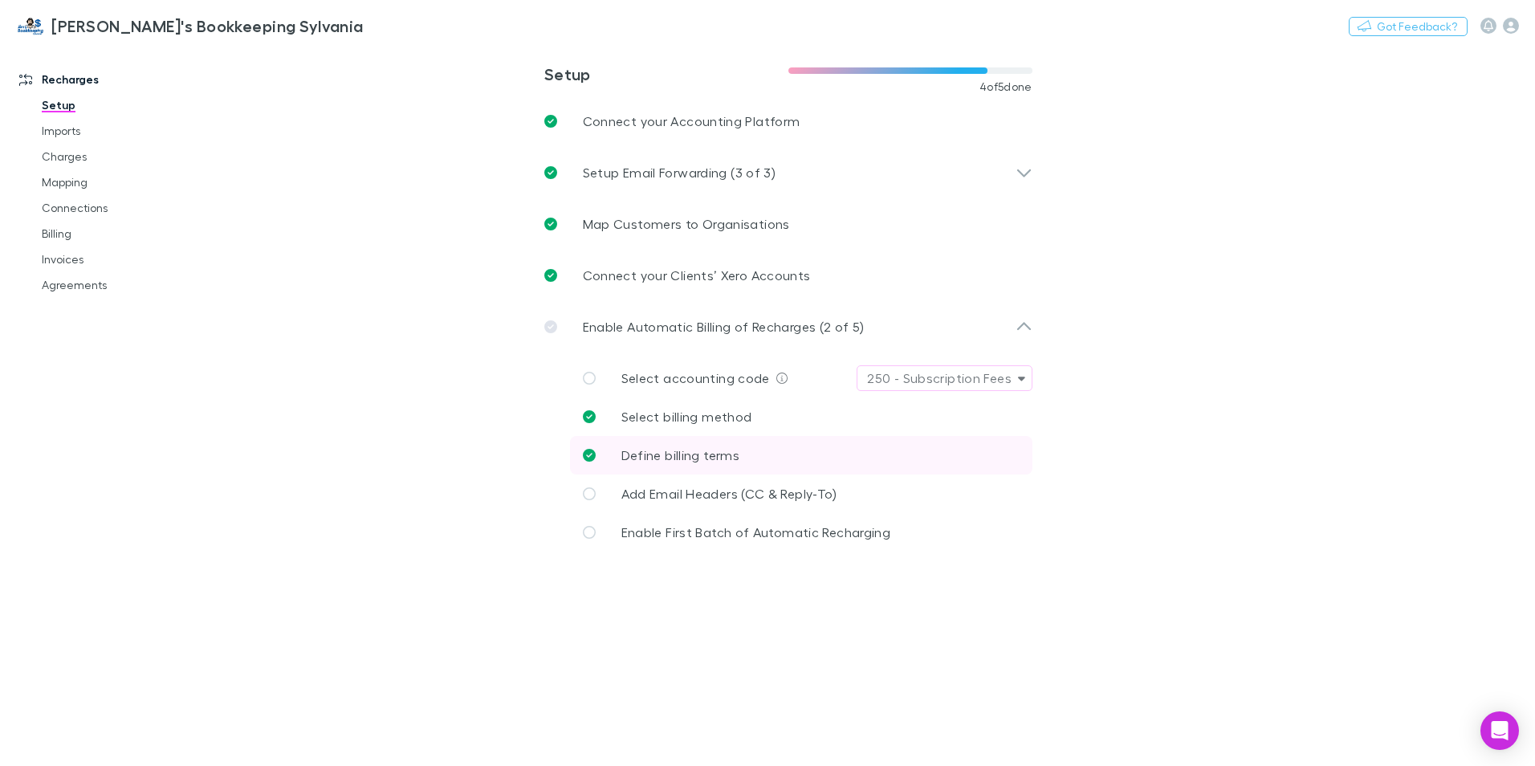
click at [697, 448] on span "Define billing terms" at bounding box center [681, 454] width 118 height 15
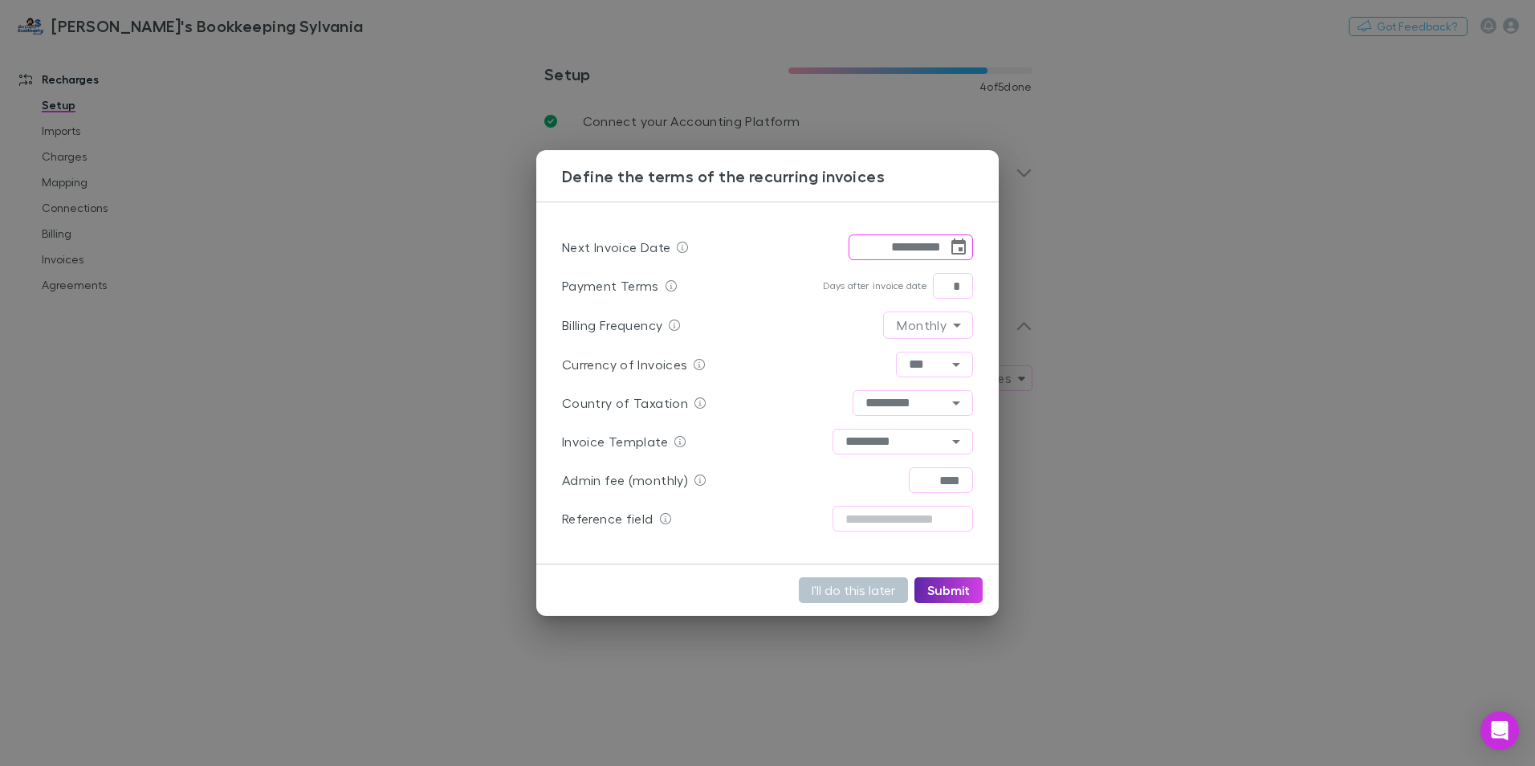
click at [968, 246] on icon "Choose date, selected date is Oct 31, 2025" at bounding box center [958, 247] width 19 height 19
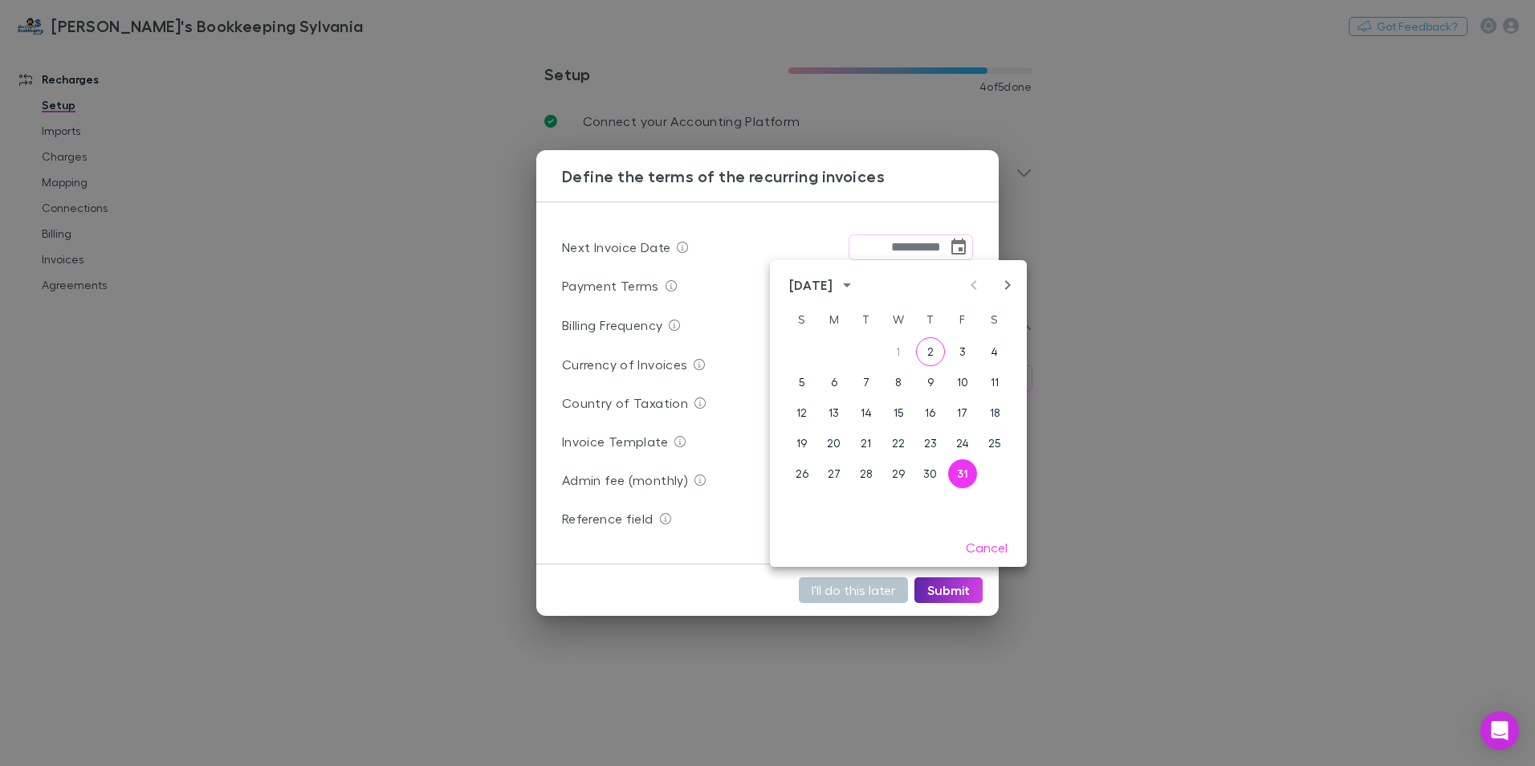
click at [1008, 272] on div "[DATE] S M T W T F S 1 2 3 4 5 6 7 8 9 10 11 12 13 14 15 16 17 18 19 20 21 22 2…" at bounding box center [898, 394] width 257 height 268
click at [1007, 283] on icon "Next month" at bounding box center [1008, 285] width 6 height 10
click at [996, 352] on button "1" at bounding box center [994, 351] width 29 height 29
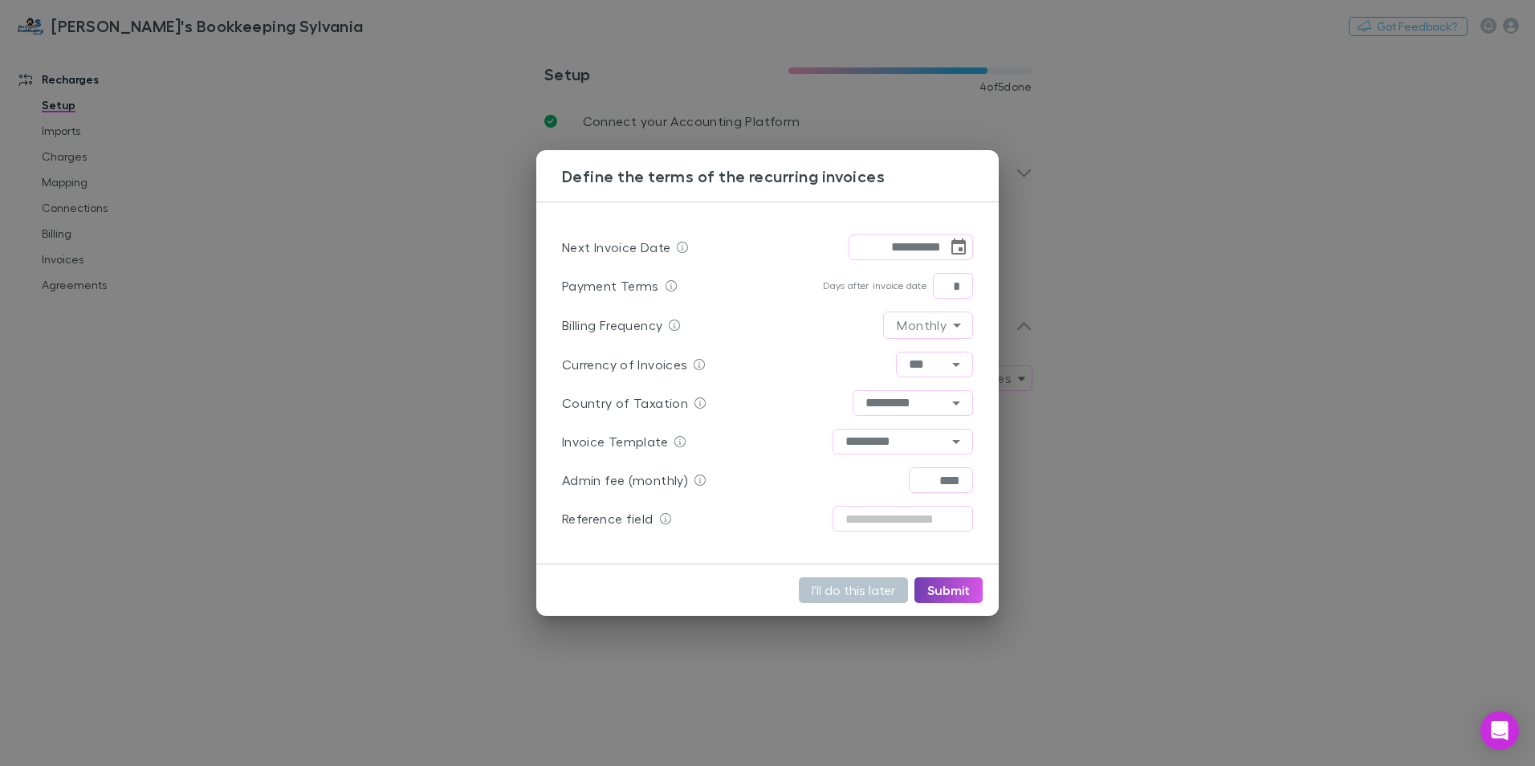
click at [947, 585] on button "Submit" at bounding box center [949, 590] width 68 height 26
type input "**********"
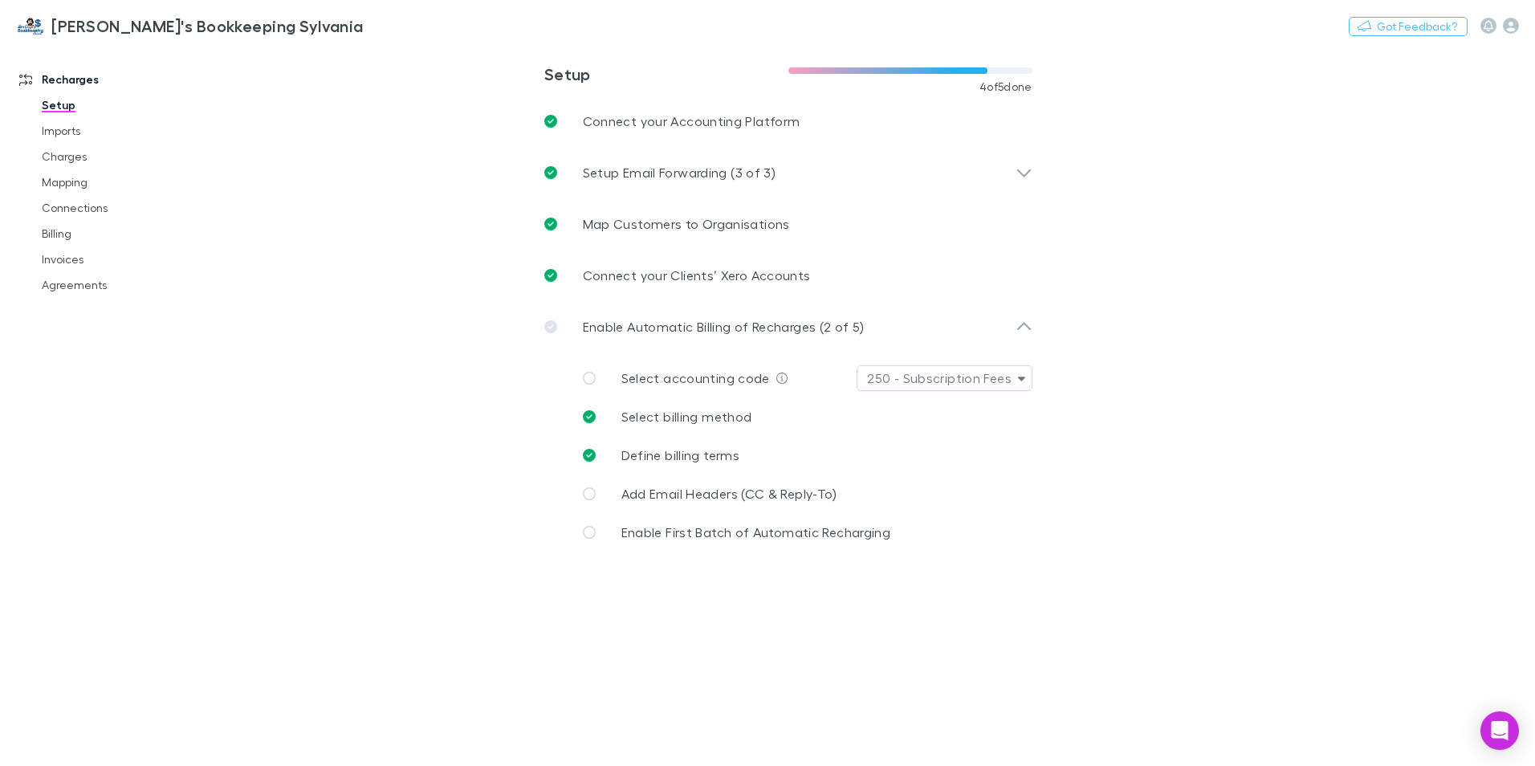
click at [581, 369] on div "Select accounting code 250 - Subscription Fees" at bounding box center [801, 378] width 463 height 39
click at [591, 372] on icon at bounding box center [589, 378] width 13 height 13
click at [593, 375] on icon at bounding box center [589, 378] width 13 height 13
click at [960, 377] on div "250 - Subscription Fees" at bounding box center [939, 378] width 144 height 19
type input "***"
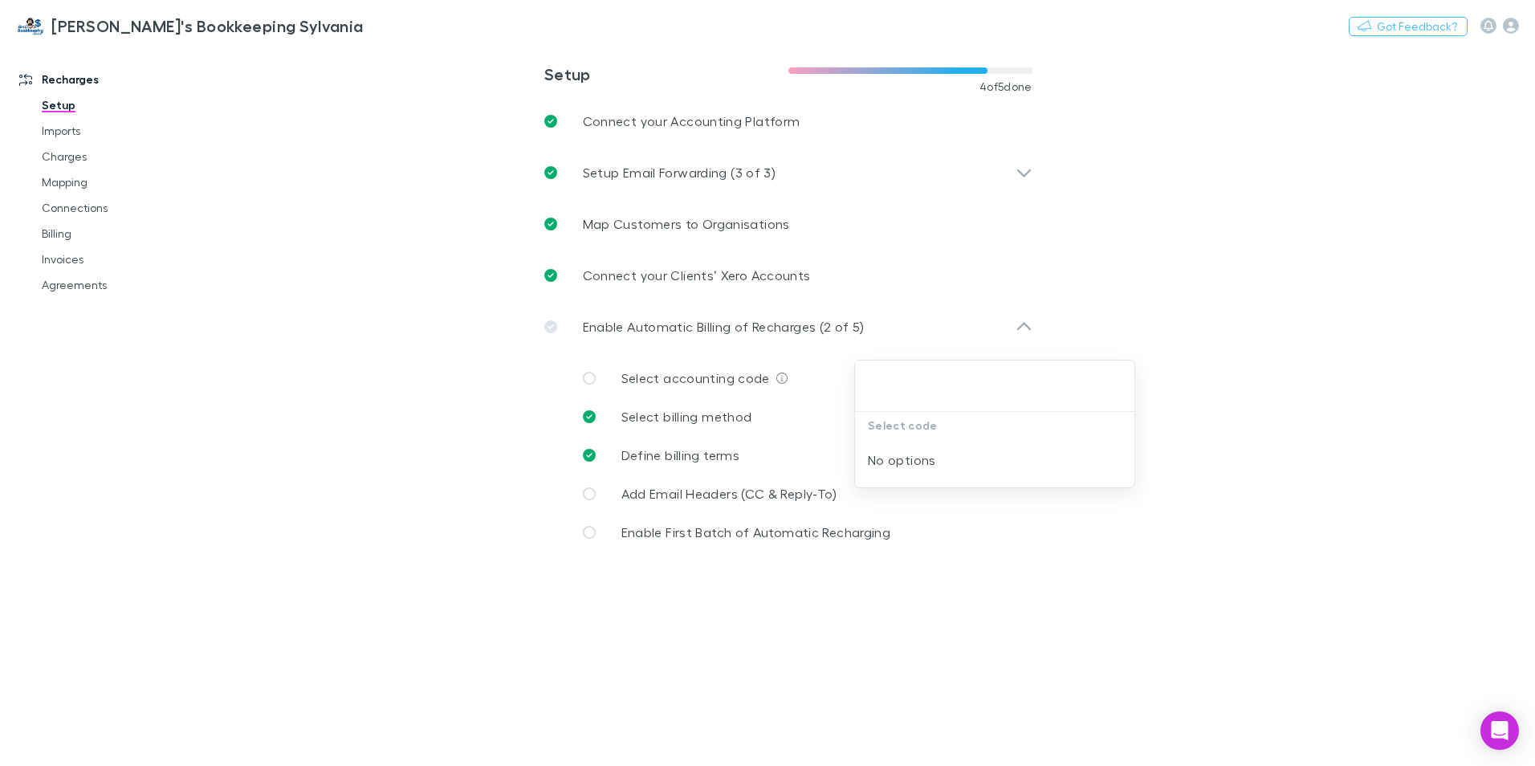
click at [1189, 368] on div at bounding box center [767, 383] width 1535 height 766
click at [709, 491] on span "Add Email Headers (CC & Reply-To)" at bounding box center [730, 493] width 216 height 15
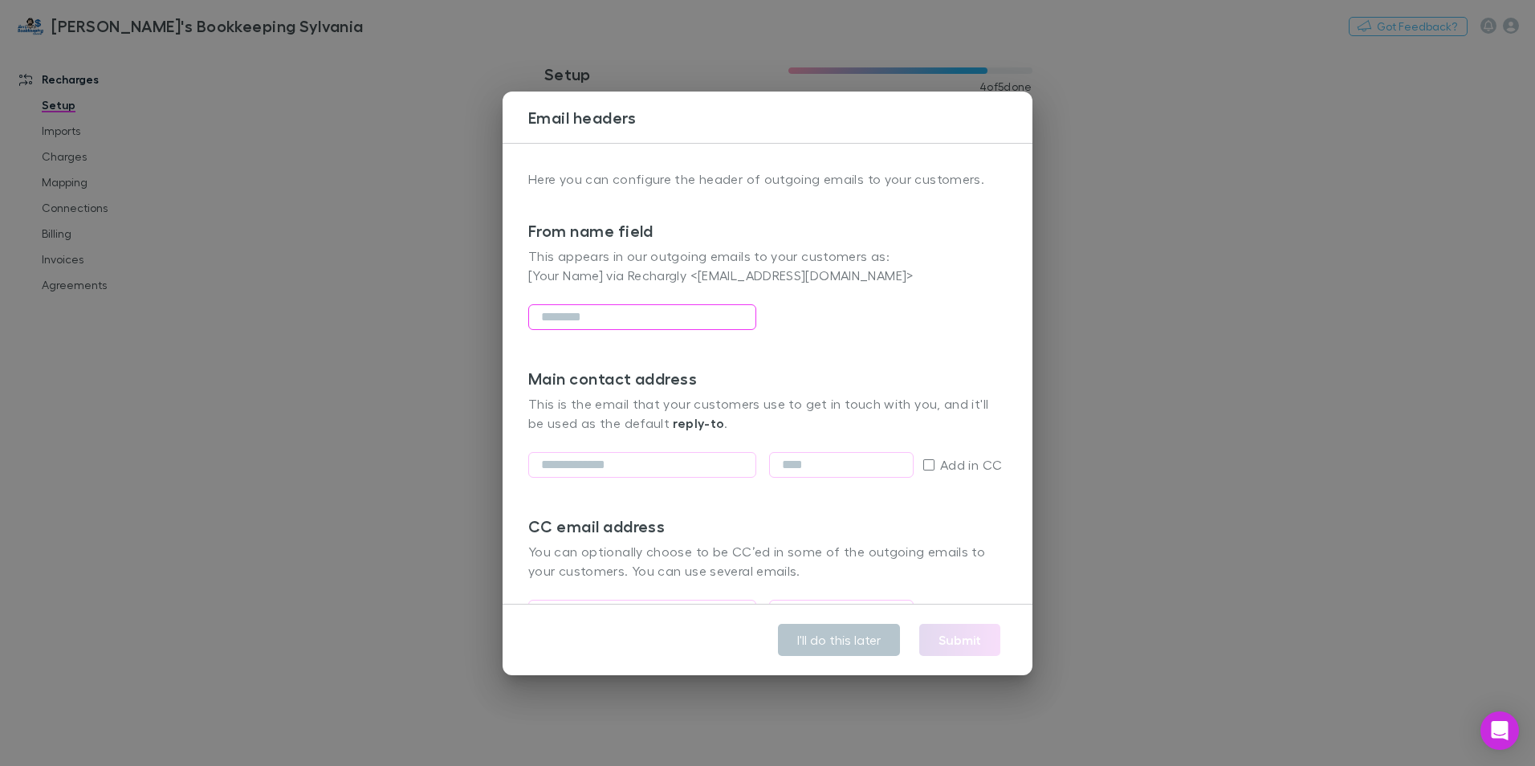
click at [618, 326] on input "text" at bounding box center [642, 317] width 228 height 26
click at [898, 300] on div "From name field This appears in our outgoing emails to your customers as: [Your…" at bounding box center [767, 279] width 479 height 180
click at [587, 306] on input "text" at bounding box center [642, 317] width 228 height 26
type input "**********"
click at [607, 472] on input "email" at bounding box center [642, 465] width 228 height 26
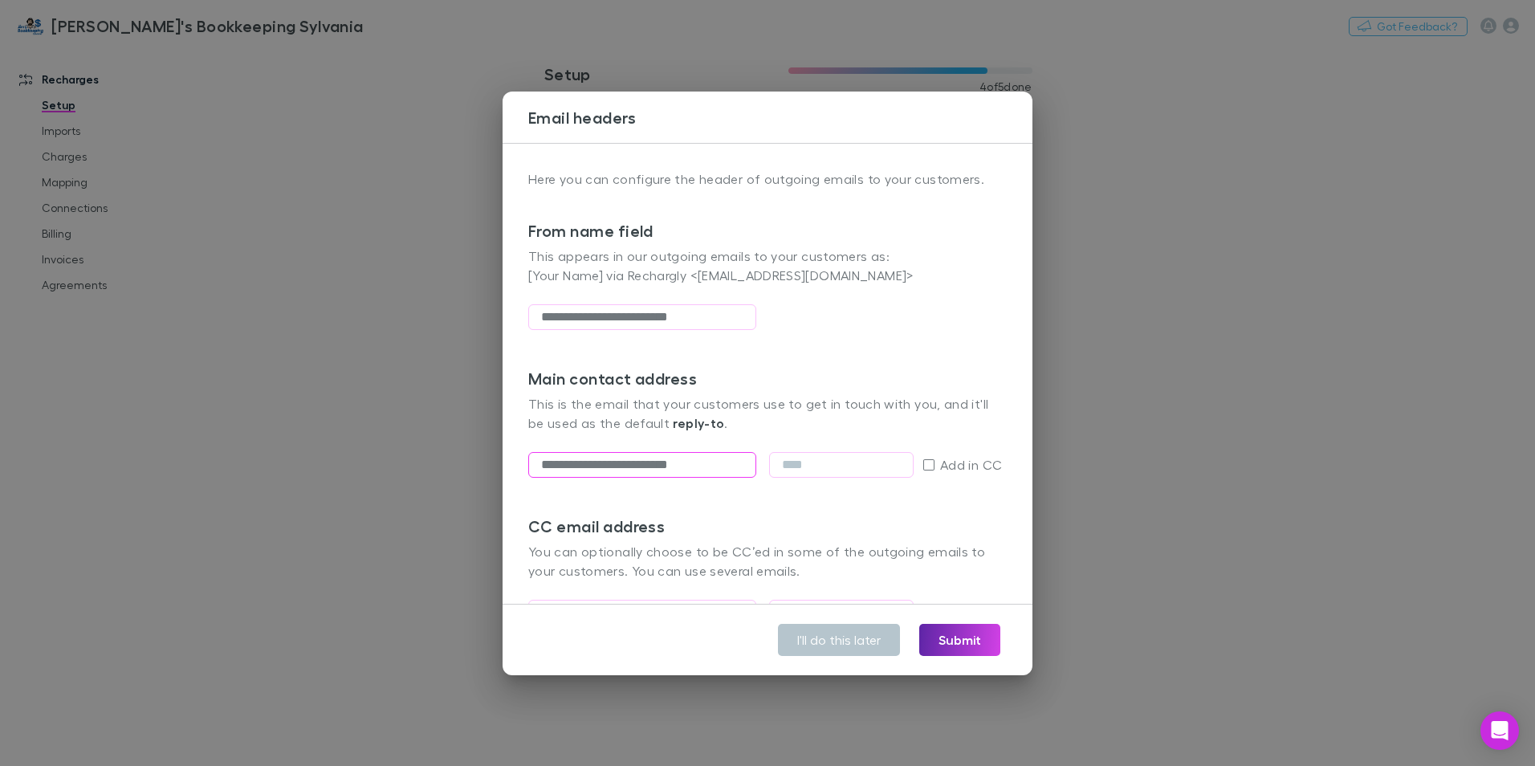
type input "**********"
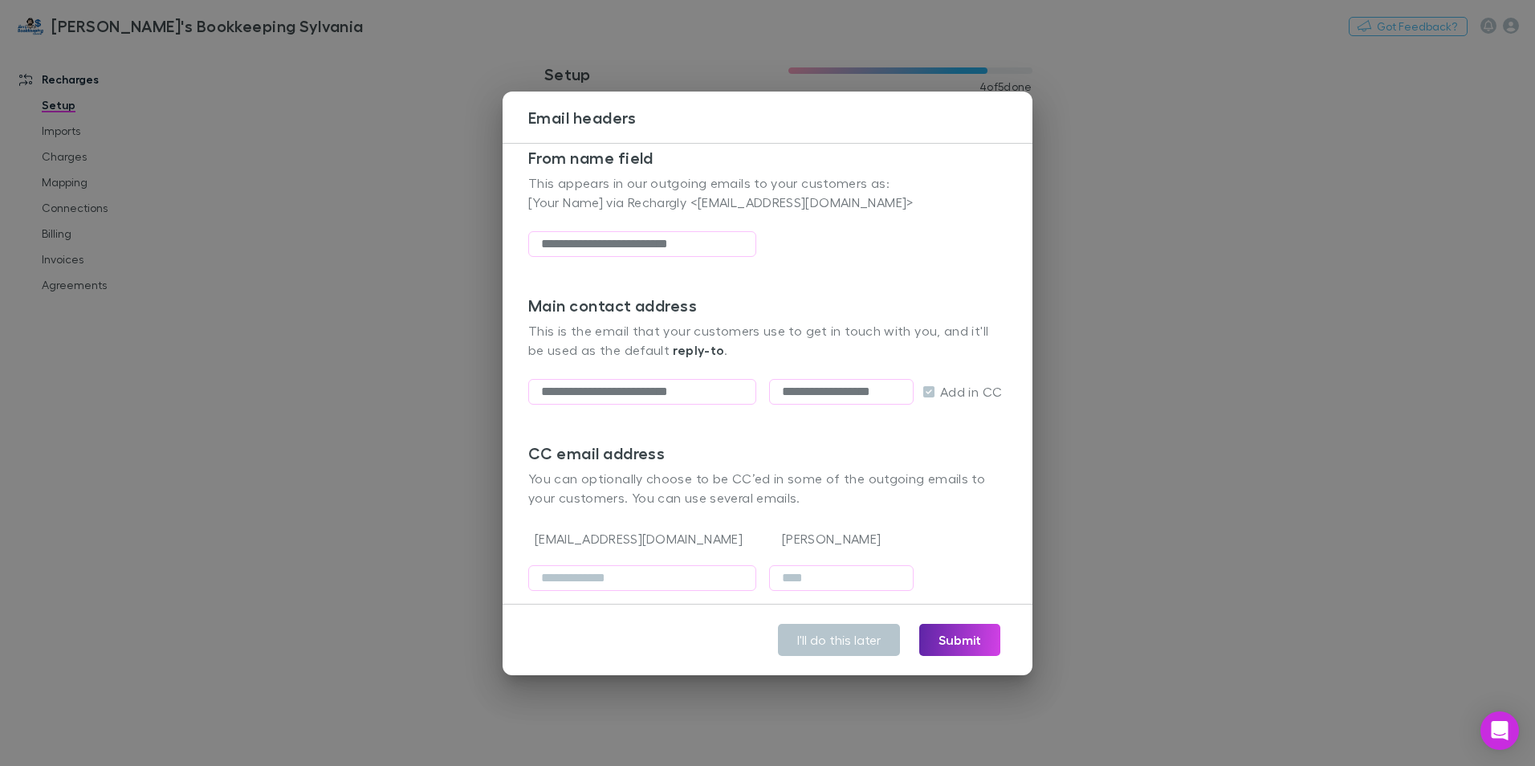
scroll to position [124, 0]
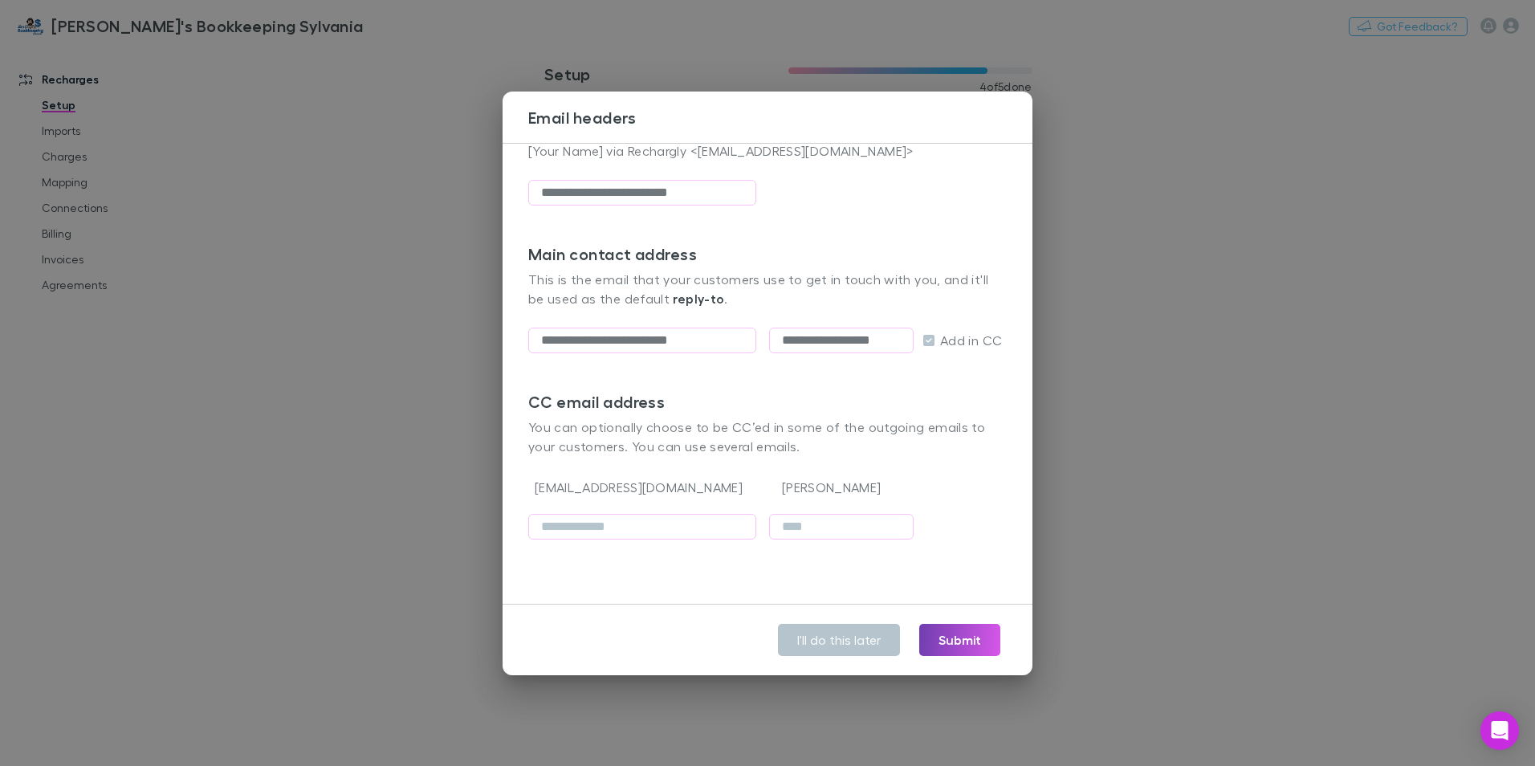
click at [935, 647] on button "Submit" at bounding box center [959, 640] width 81 height 32
type input "**********"
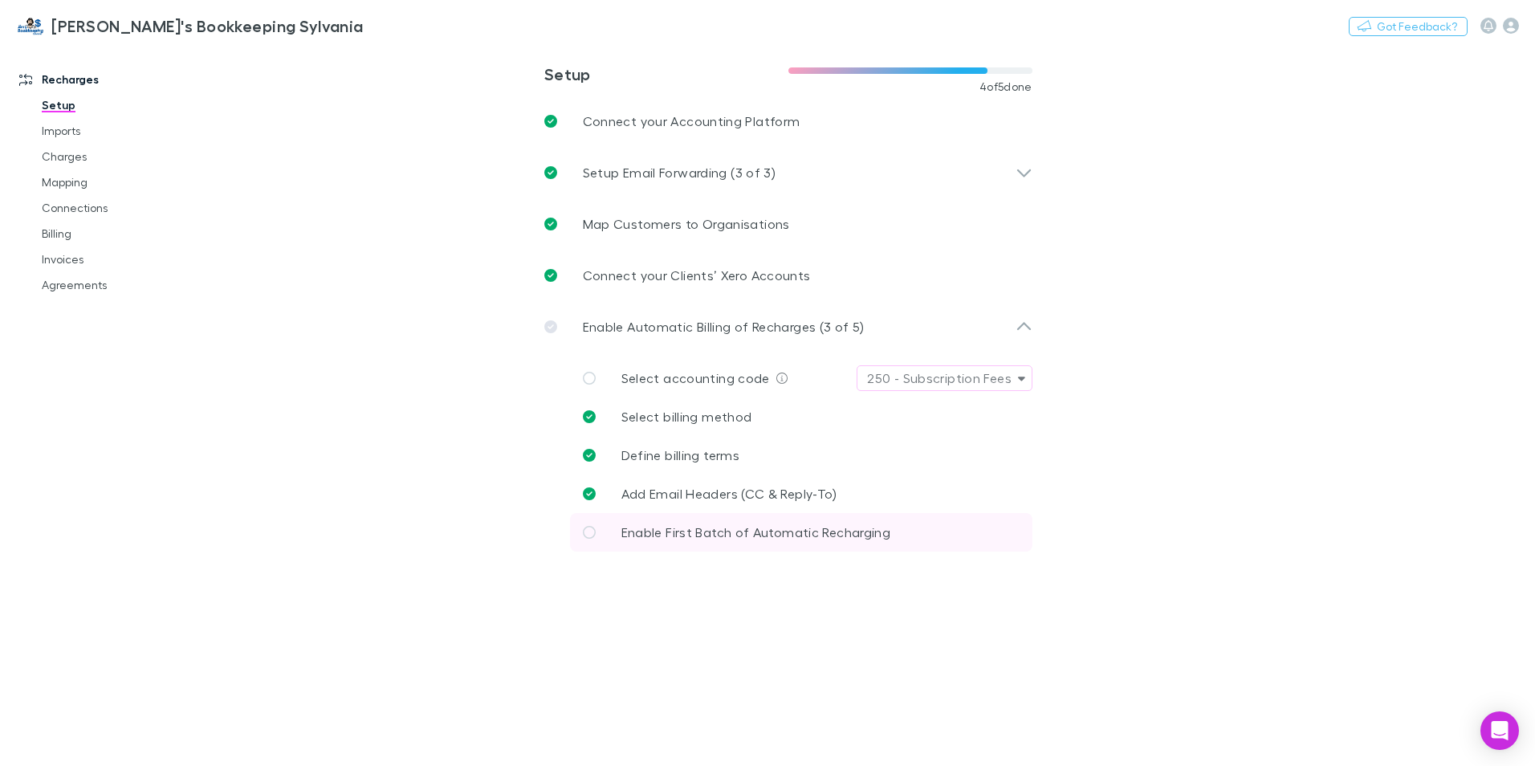
click at [781, 531] on span "Enable First Batch of Automatic Recharging" at bounding box center [756, 531] width 269 height 15
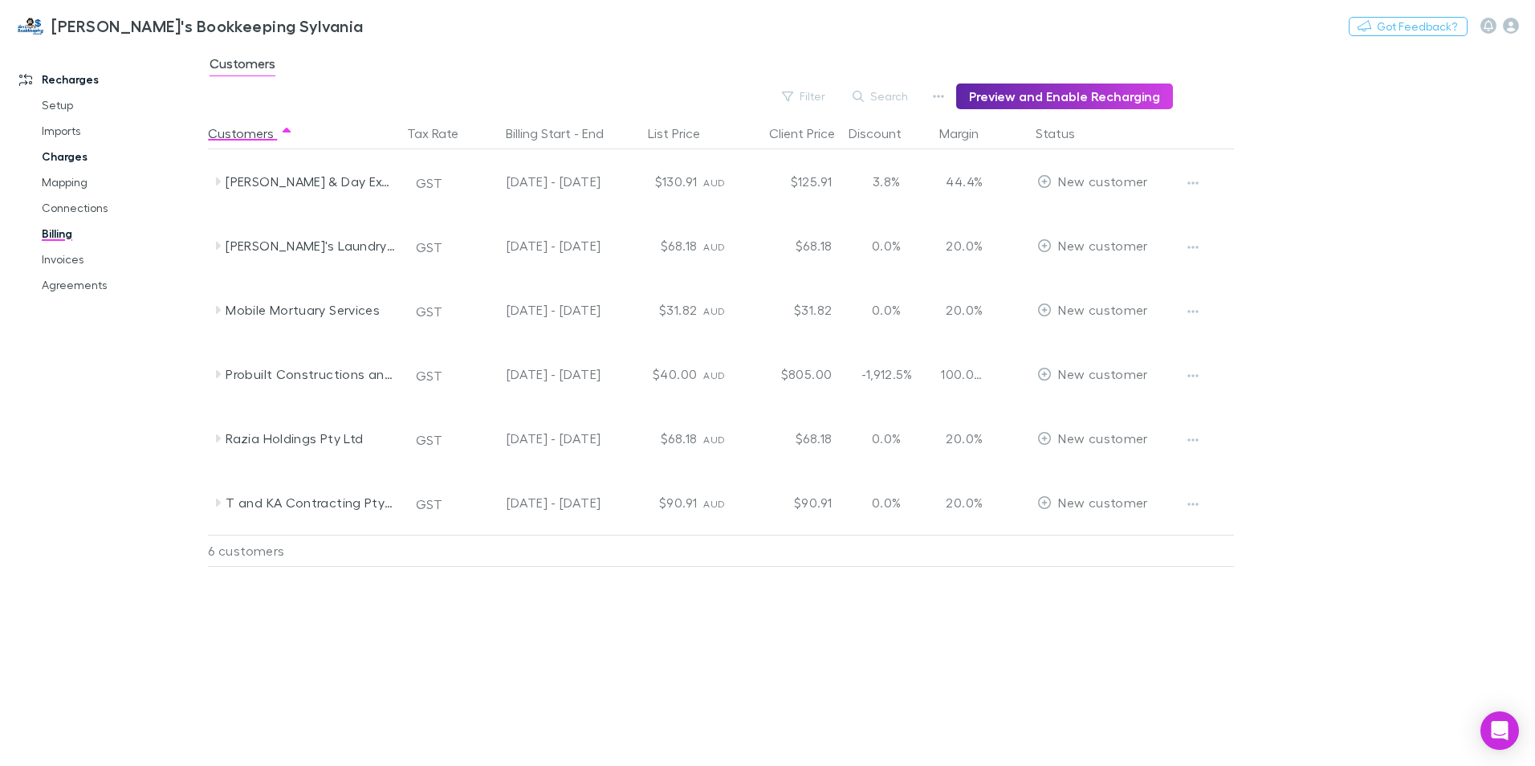
click at [69, 154] on link "Charges" at bounding box center [121, 157] width 191 height 26
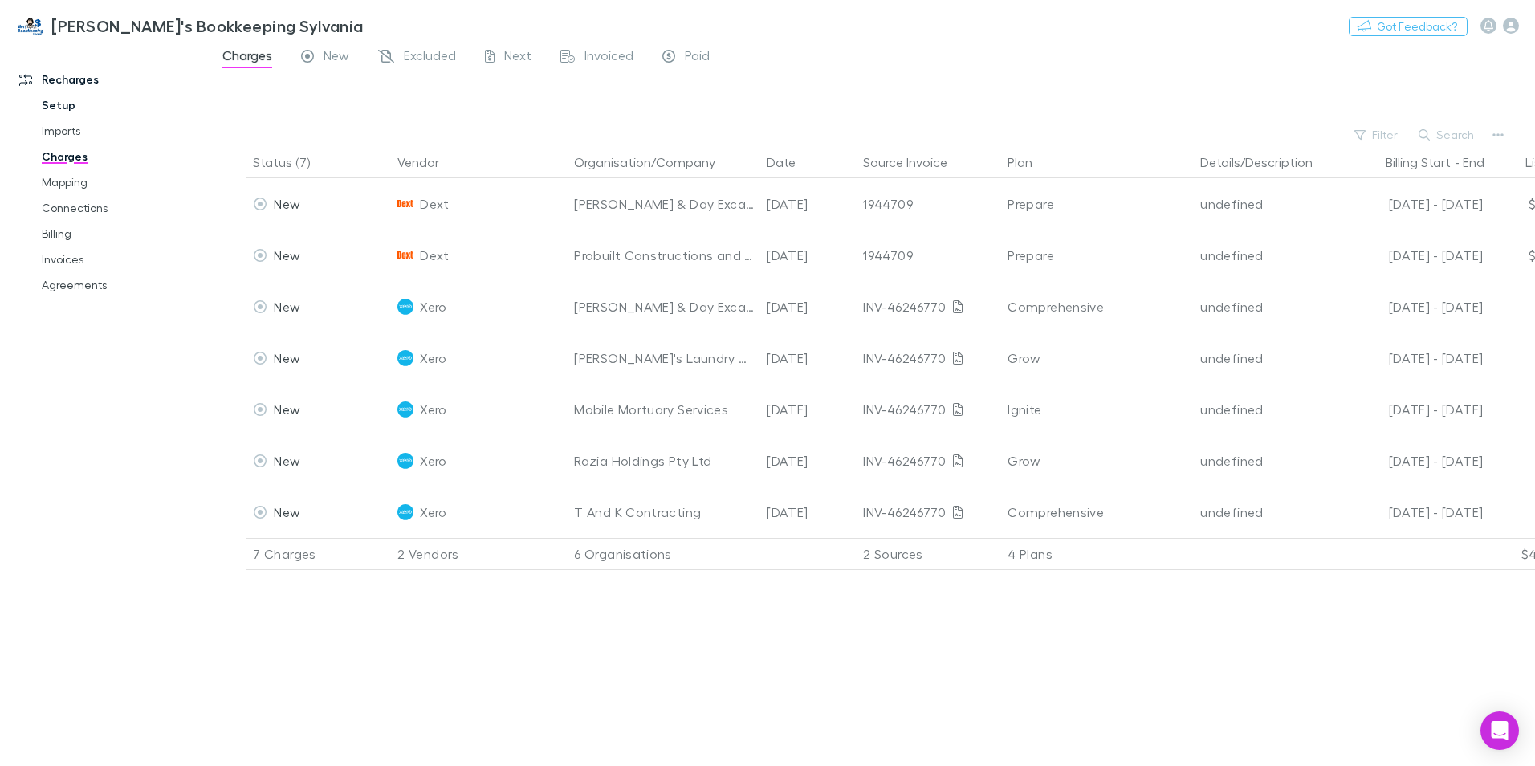
click at [63, 106] on link "Setup" at bounding box center [121, 105] width 191 height 26
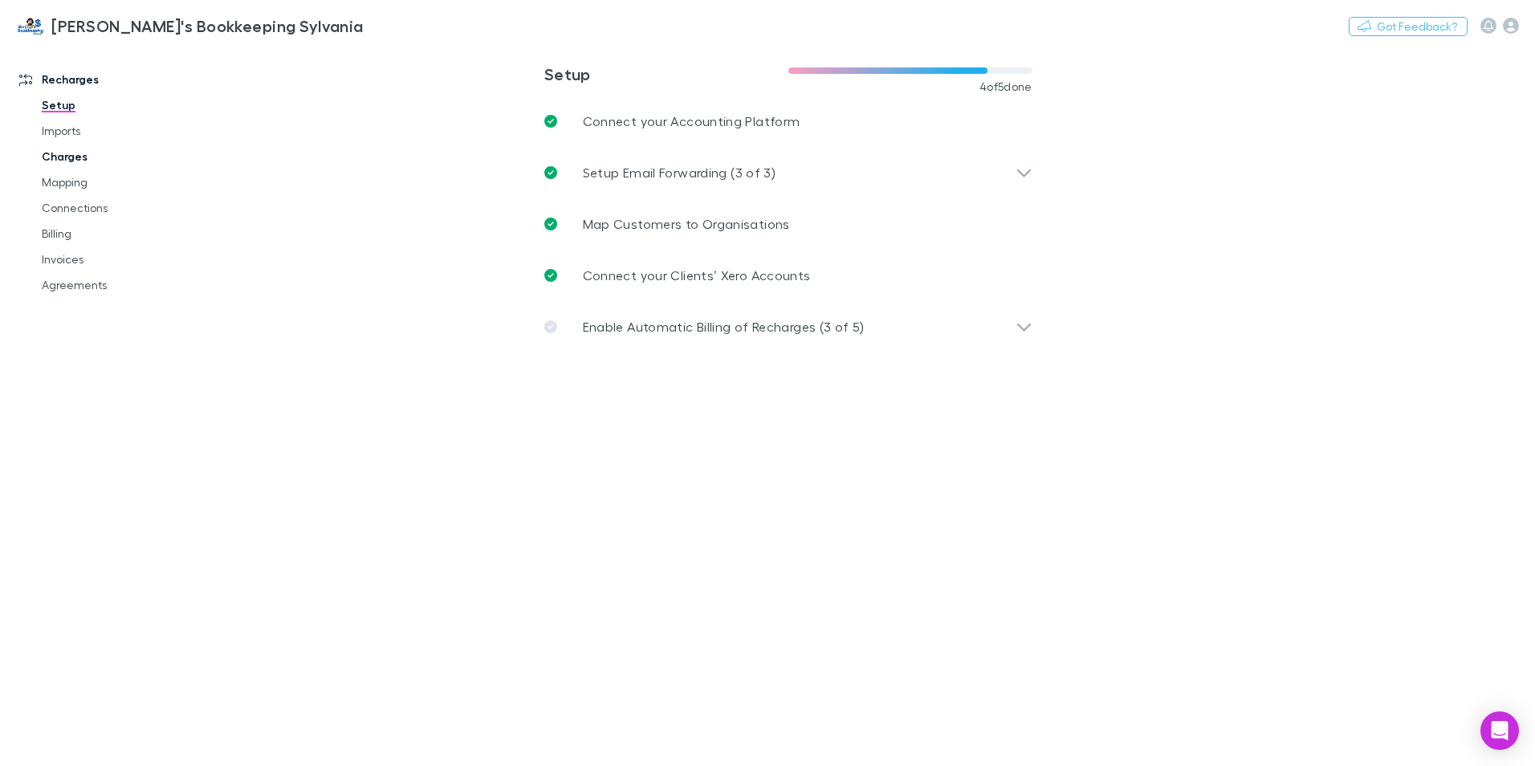
click at [63, 155] on link "Charges" at bounding box center [121, 157] width 191 height 26
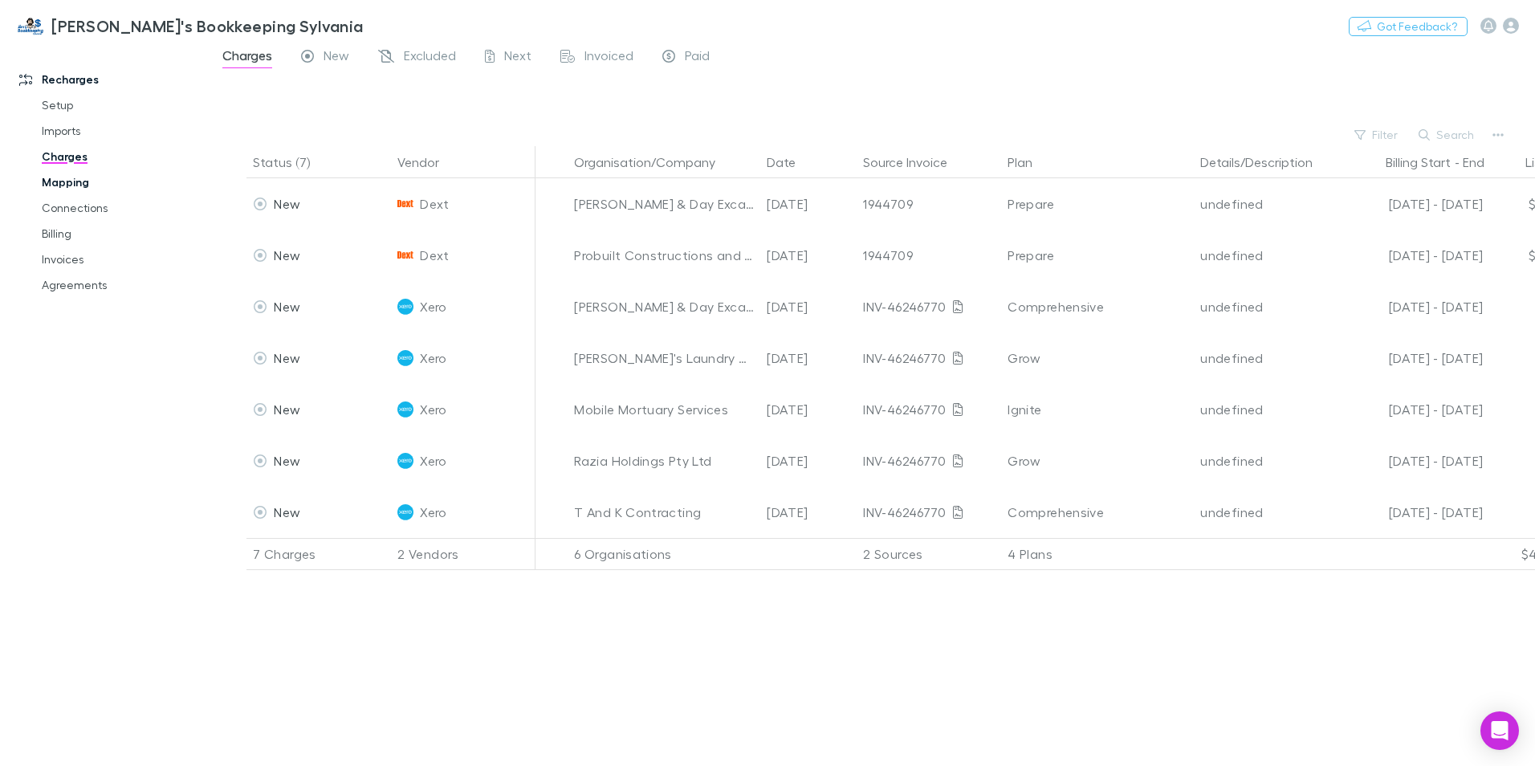
click at [83, 177] on link "Mapping" at bounding box center [121, 182] width 191 height 26
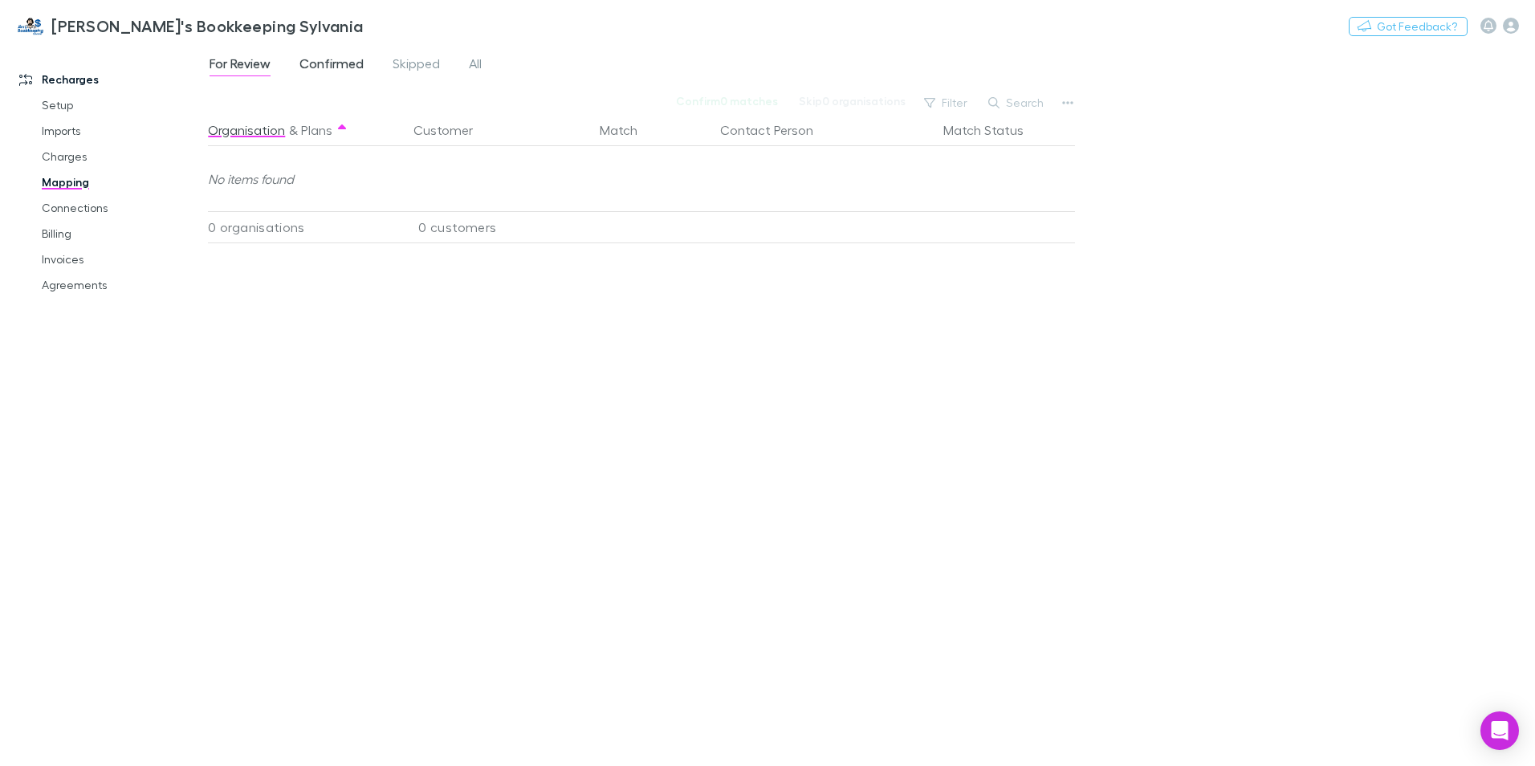
click at [354, 64] on span "Confirmed" at bounding box center [332, 65] width 64 height 21
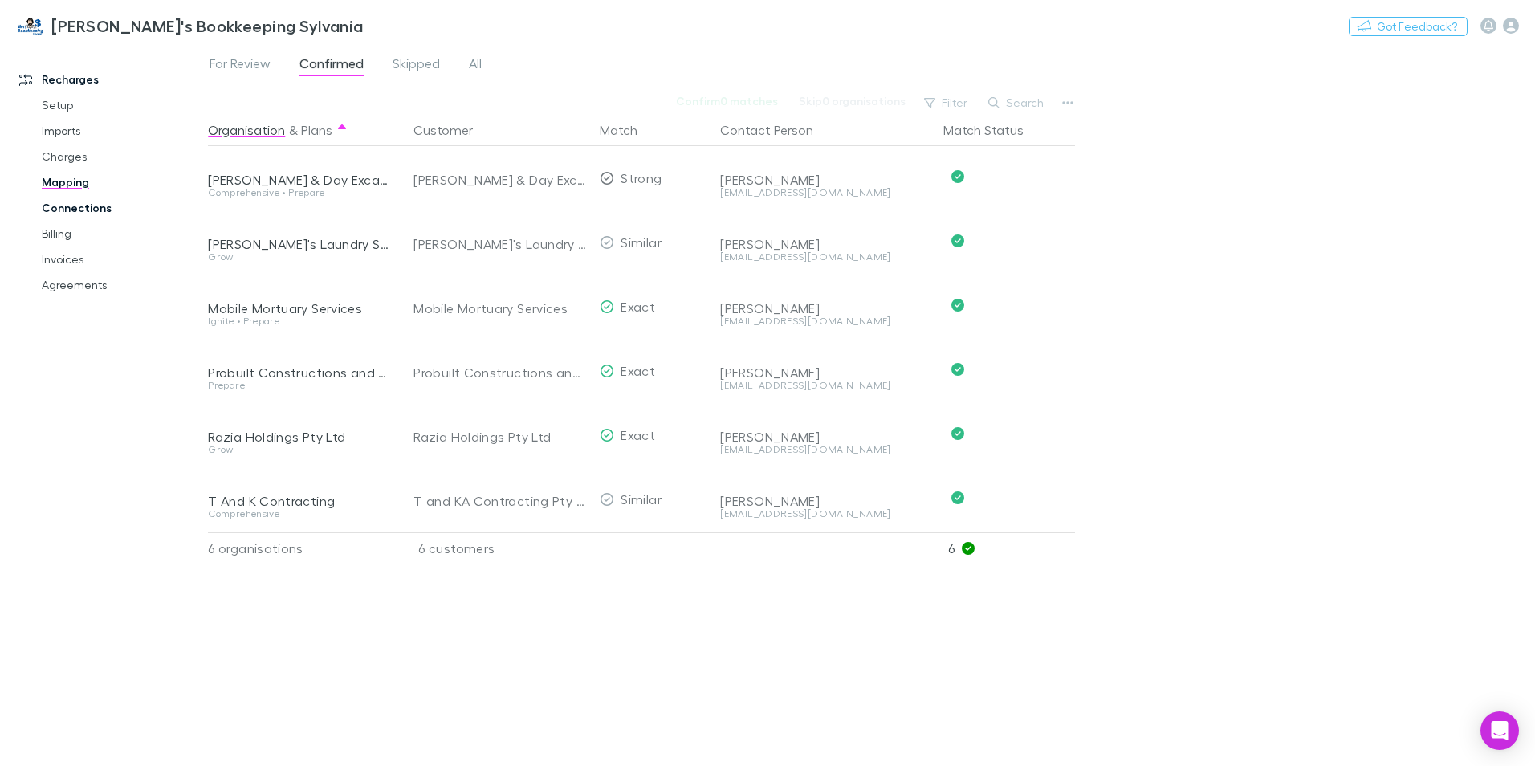
click at [80, 215] on link "Connections" at bounding box center [121, 208] width 191 height 26
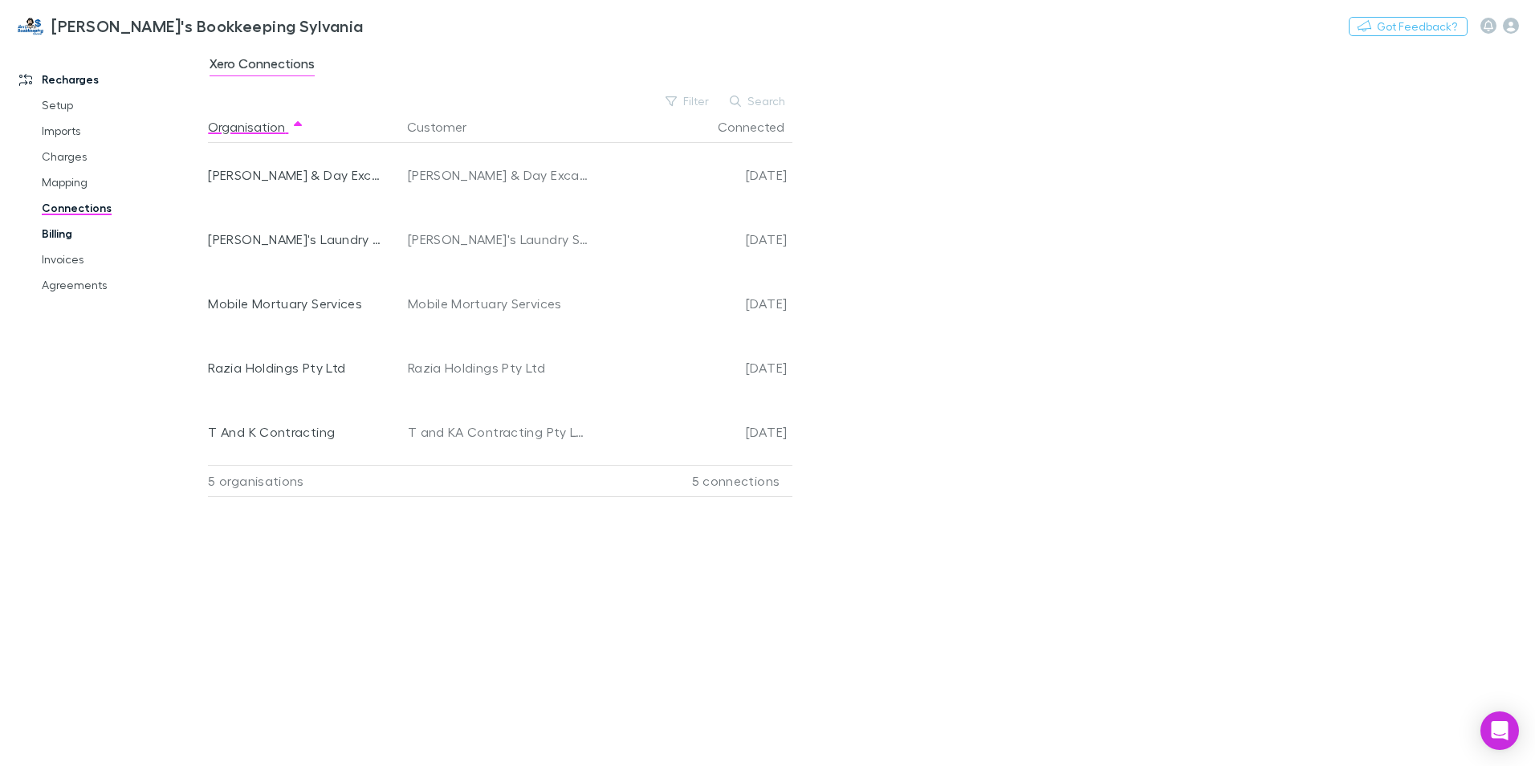
click at [59, 234] on link "Billing" at bounding box center [121, 234] width 191 height 26
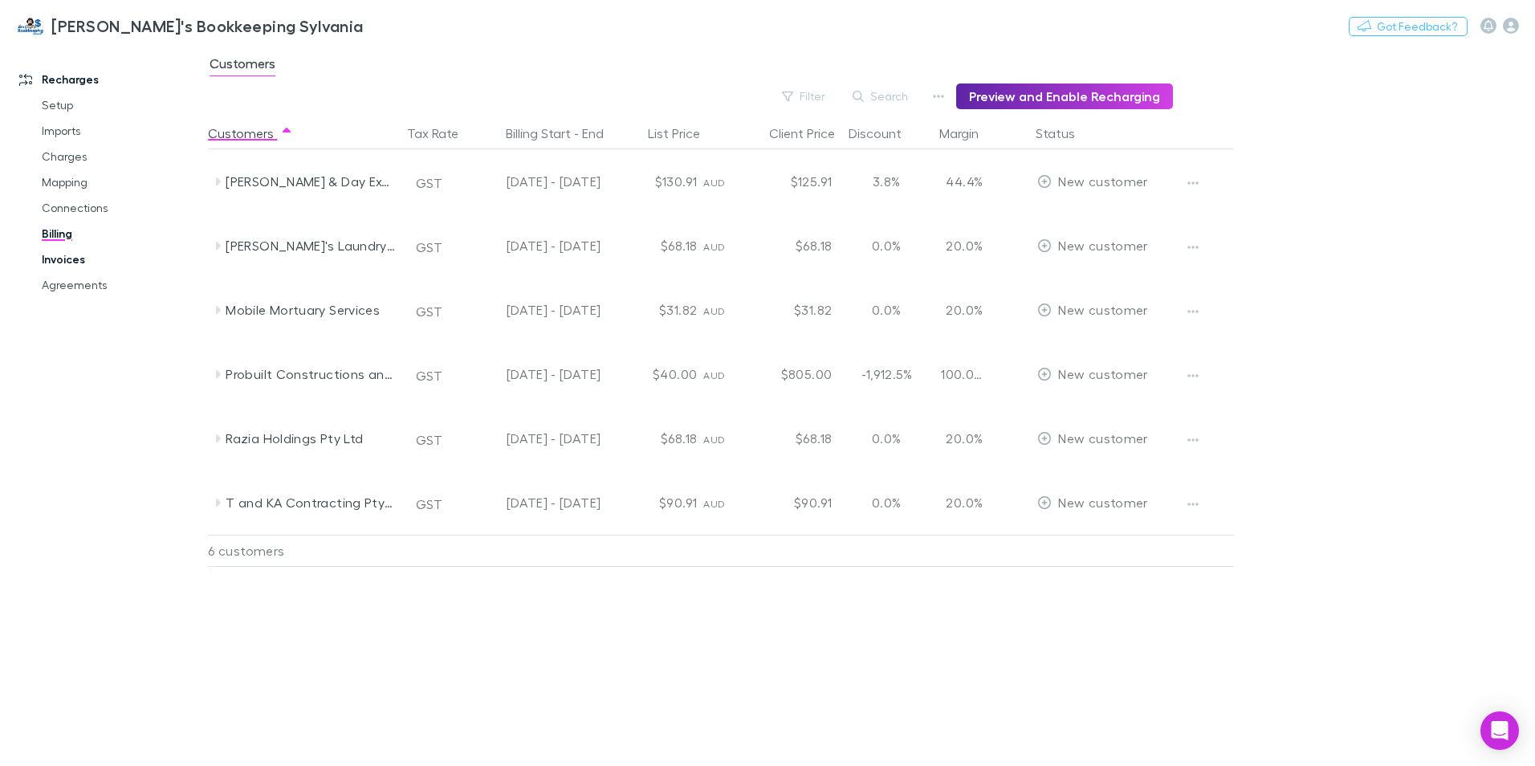
click at [79, 259] on link "Invoices" at bounding box center [121, 260] width 191 height 26
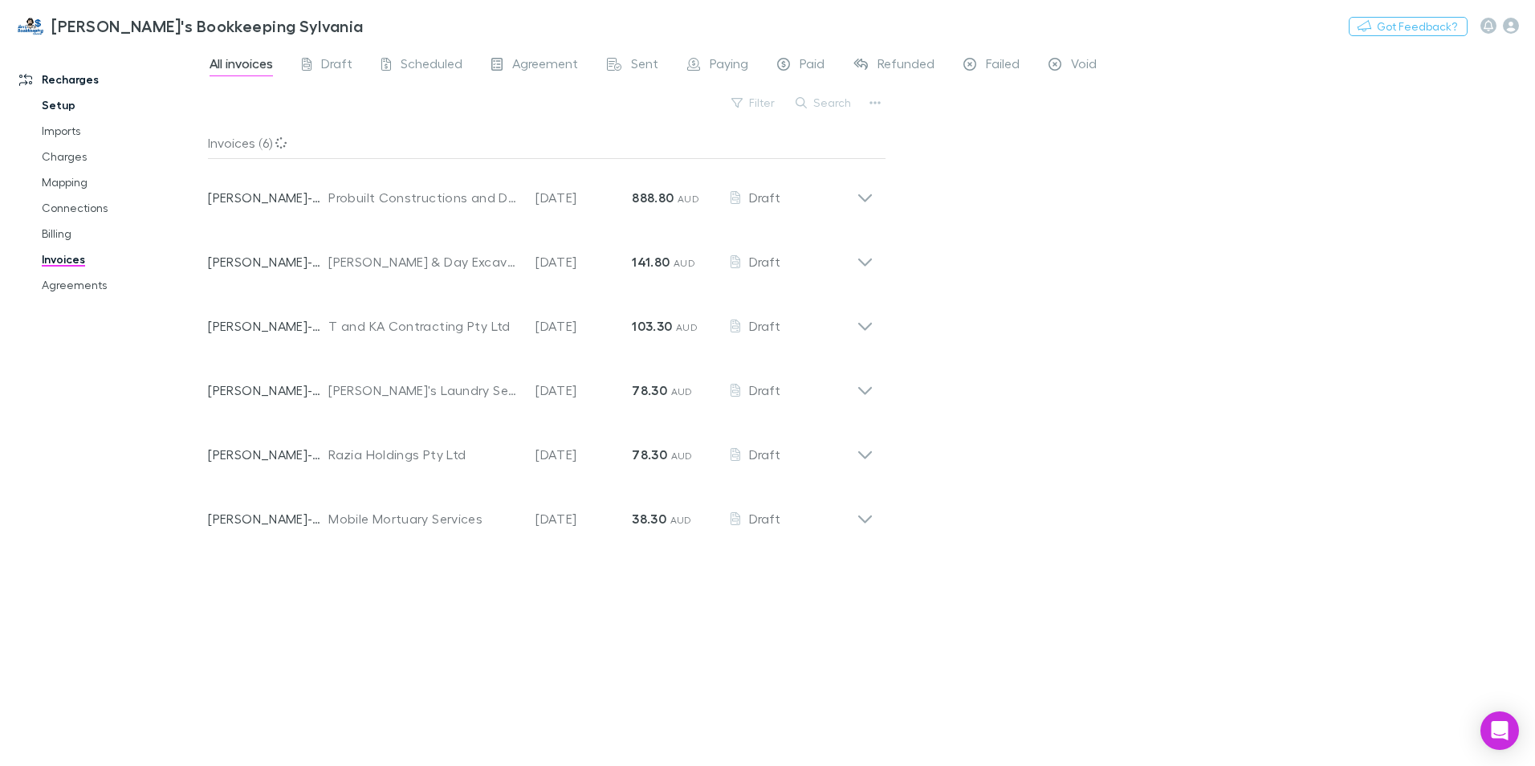
click at [63, 103] on link "Setup" at bounding box center [121, 105] width 191 height 26
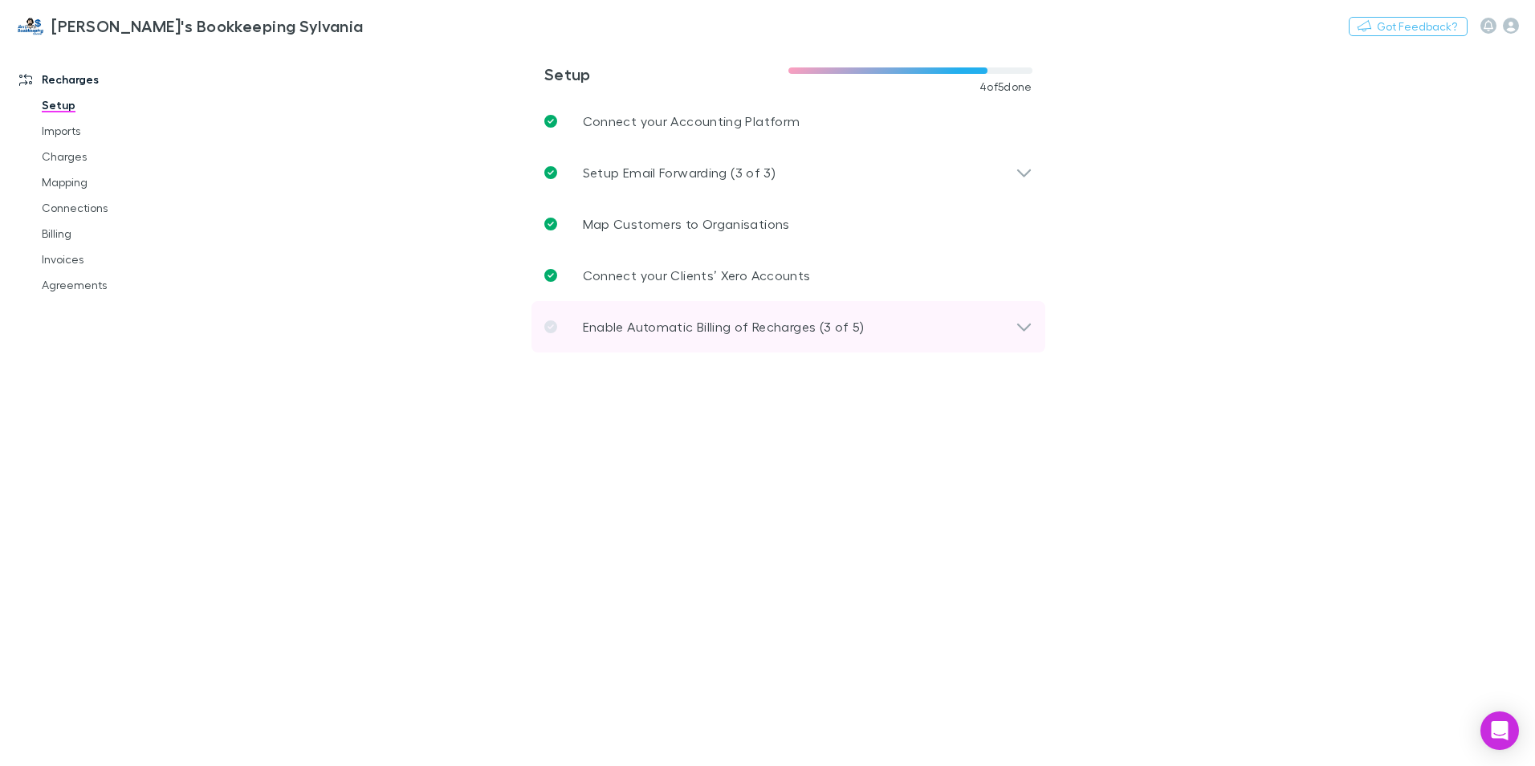
click at [688, 322] on p "Enable Automatic Billing of Recharges (3 of 5)" at bounding box center [724, 326] width 282 height 19
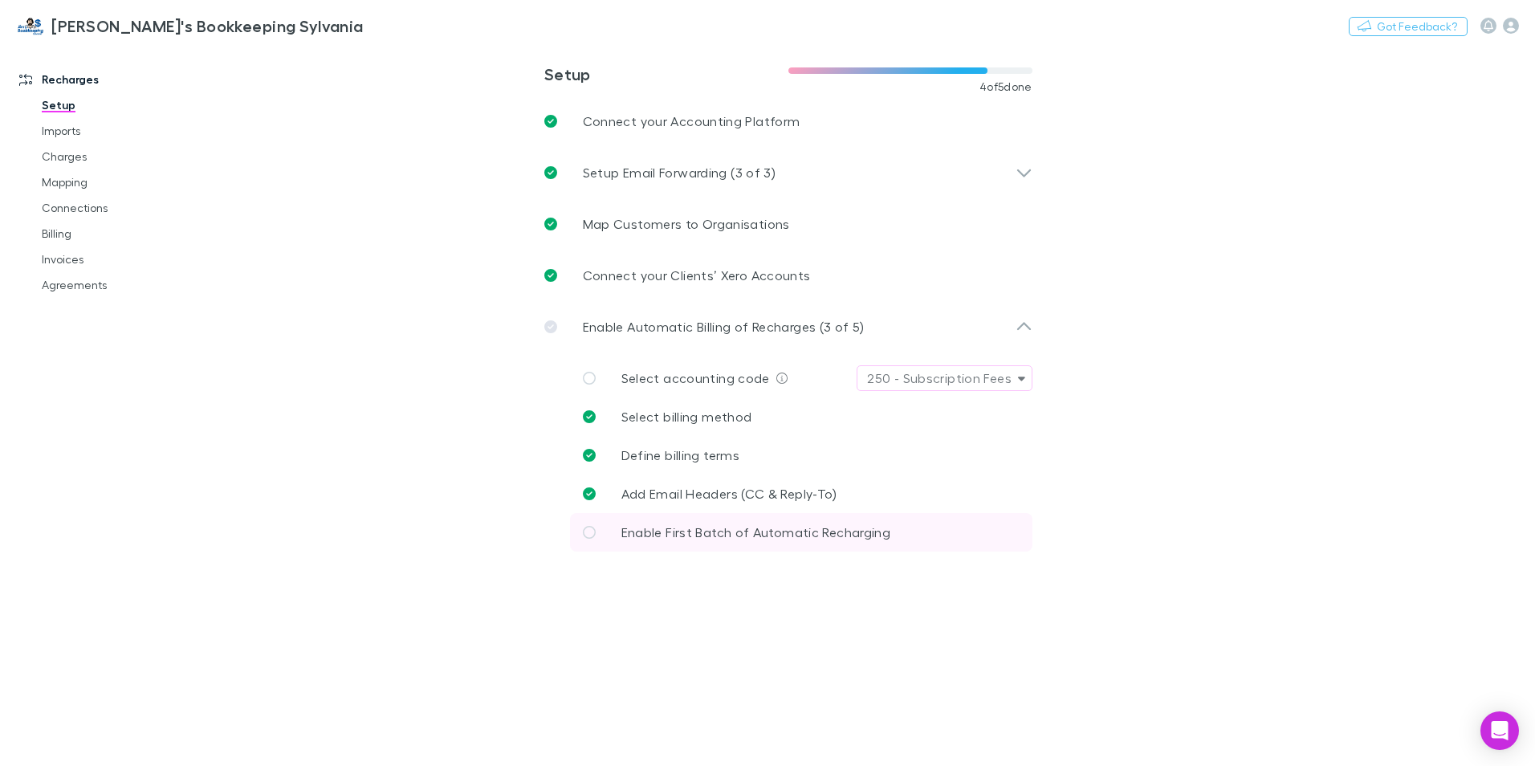
click at [723, 530] on span "Enable First Batch of Automatic Recharging" at bounding box center [756, 531] width 269 height 15
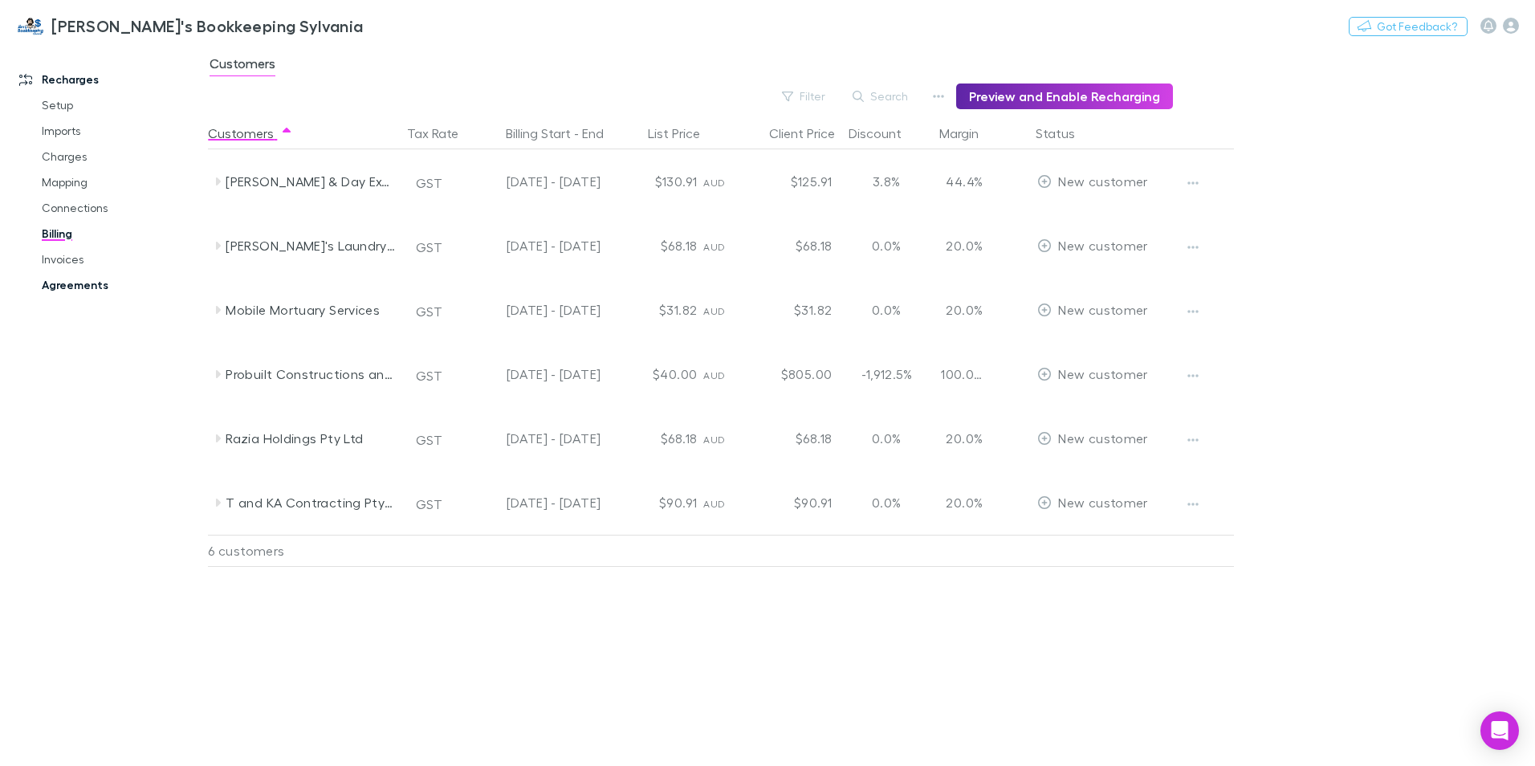
click at [71, 281] on link "Agreements" at bounding box center [121, 285] width 191 height 26
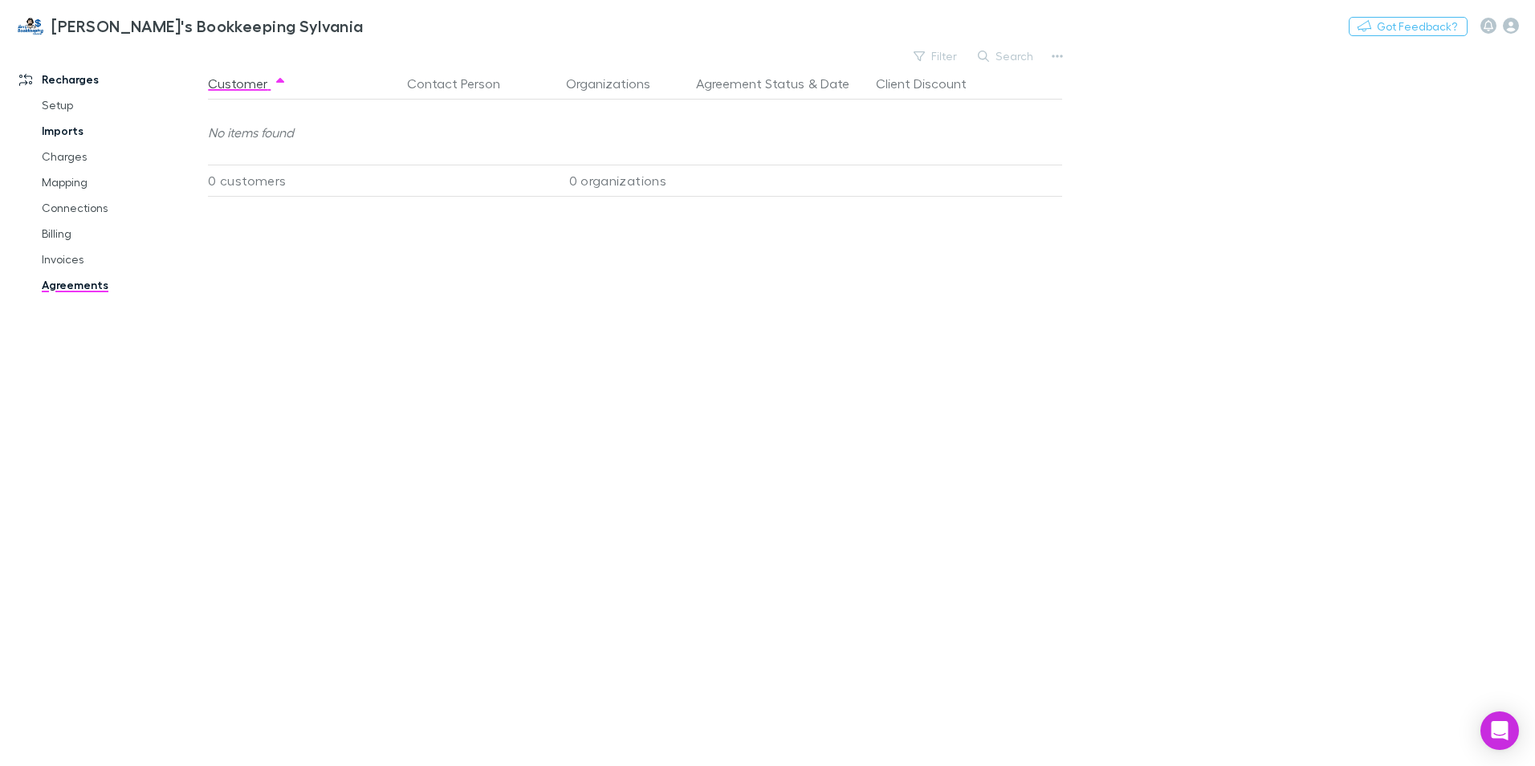
click at [68, 125] on link "Imports" at bounding box center [121, 131] width 191 height 26
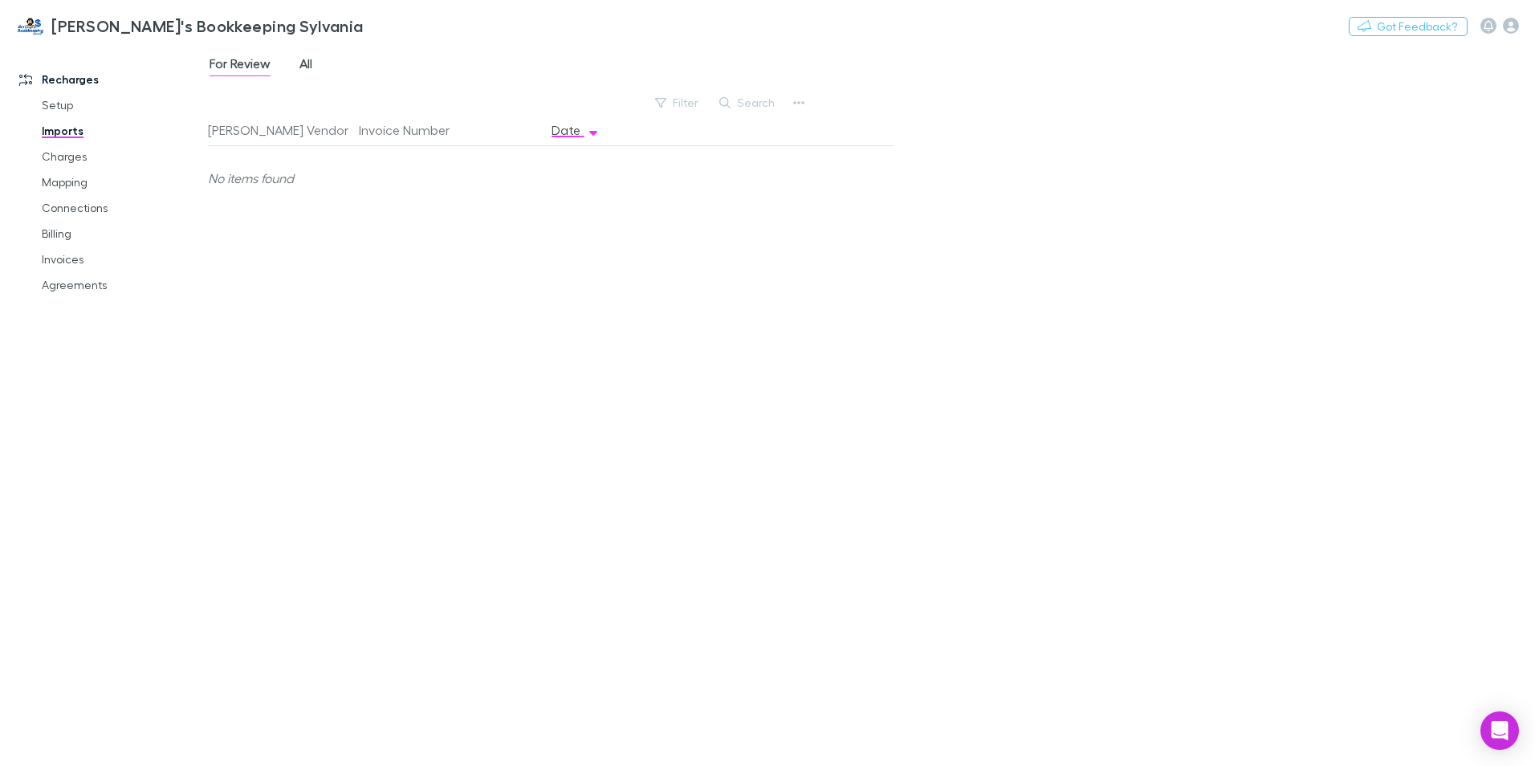
click at [308, 60] on span "All" at bounding box center [306, 65] width 13 height 21
click at [77, 184] on link "Mapping" at bounding box center [121, 182] width 191 height 26
click at [479, 62] on span "All" at bounding box center [475, 65] width 13 height 21
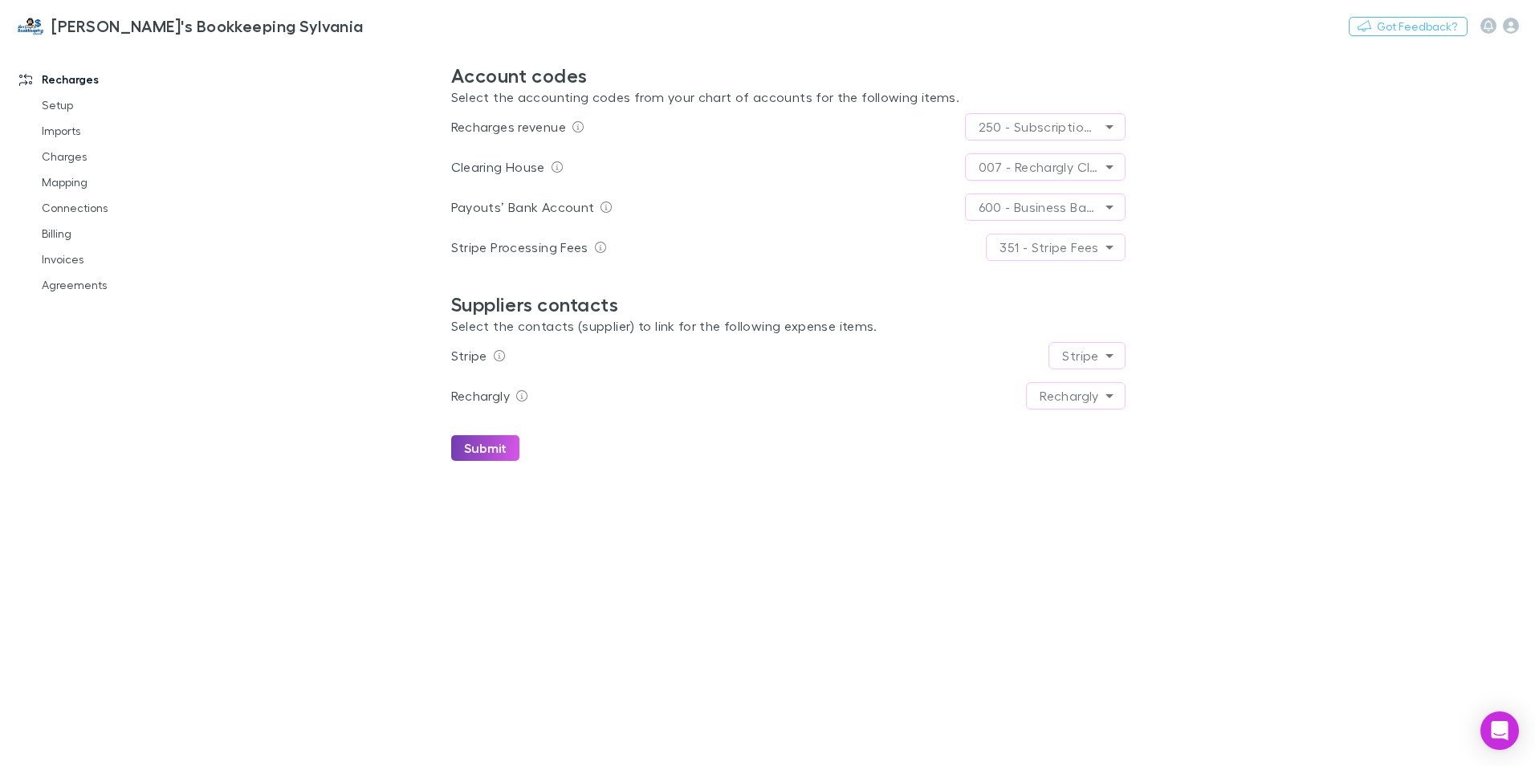
click at [472, 454] on button "Submit" at bounding box center [485, 448] width 68 height 26
click at [1226, 27] on button "button" at bounding box center [1489, 26] width 16 height 16
click at [1226, 28] on div at bounding box center [767, 383] width 1535 height 766
click at [1226, 26] on icon "button" at bounding box center [1511, 26] width 16 height 16
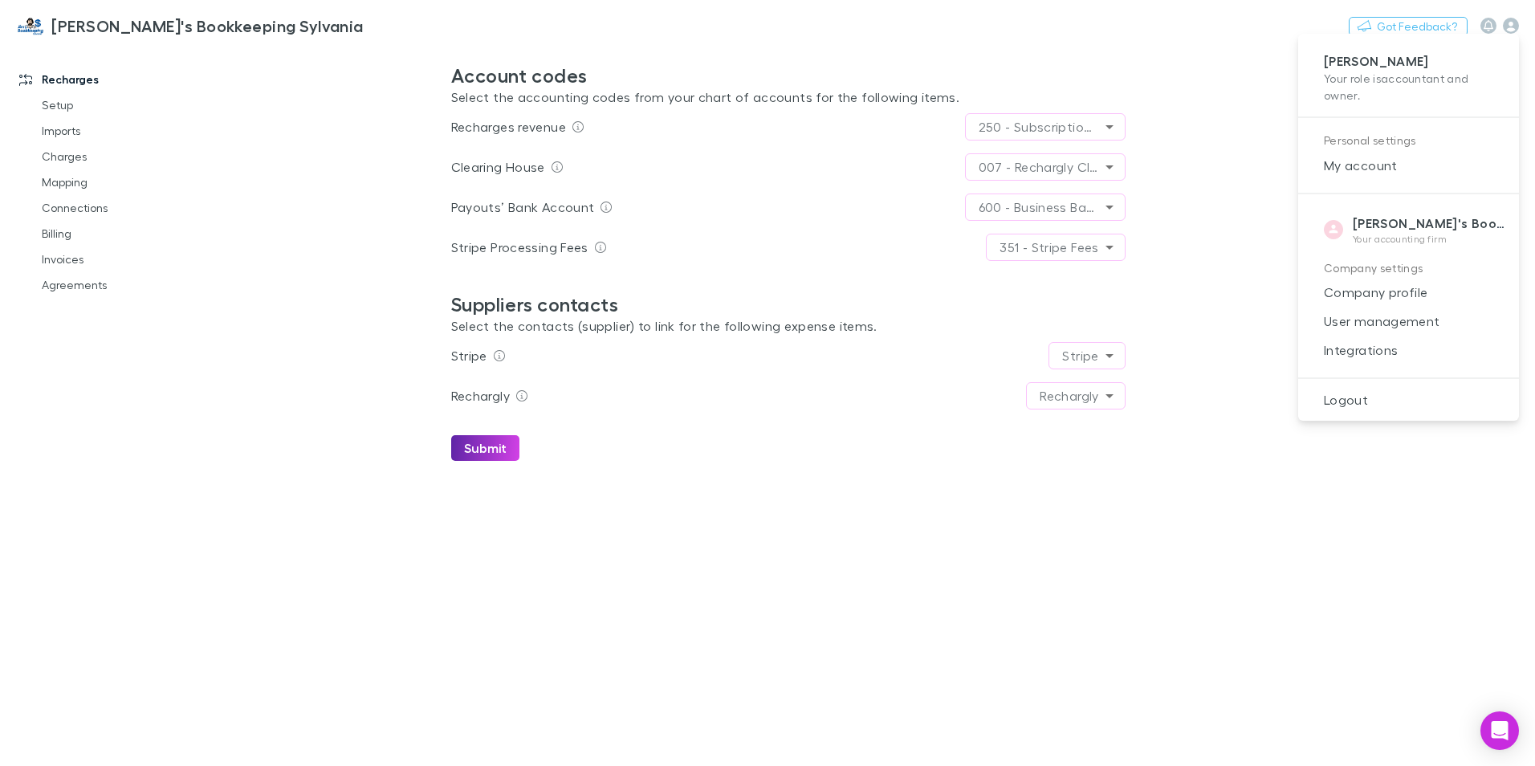
click at [88, 288] on div at bounding box center [767, 383] width 1535 height 766
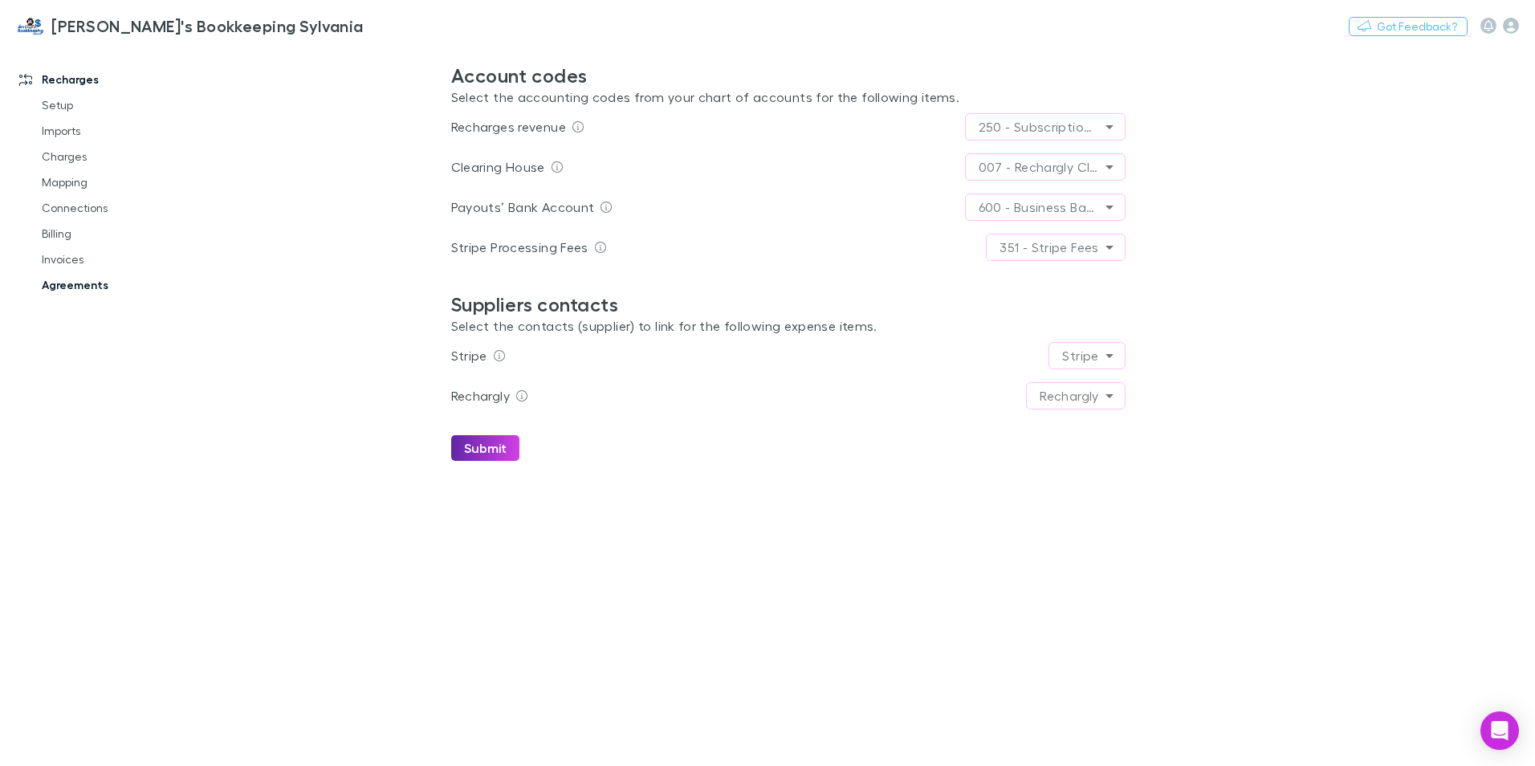
click at [87, 286] on link "Agreements" at bounding box center [121, 285] width 191 height 26
